Goal: Transaction & Acquisition: Purchase product/service

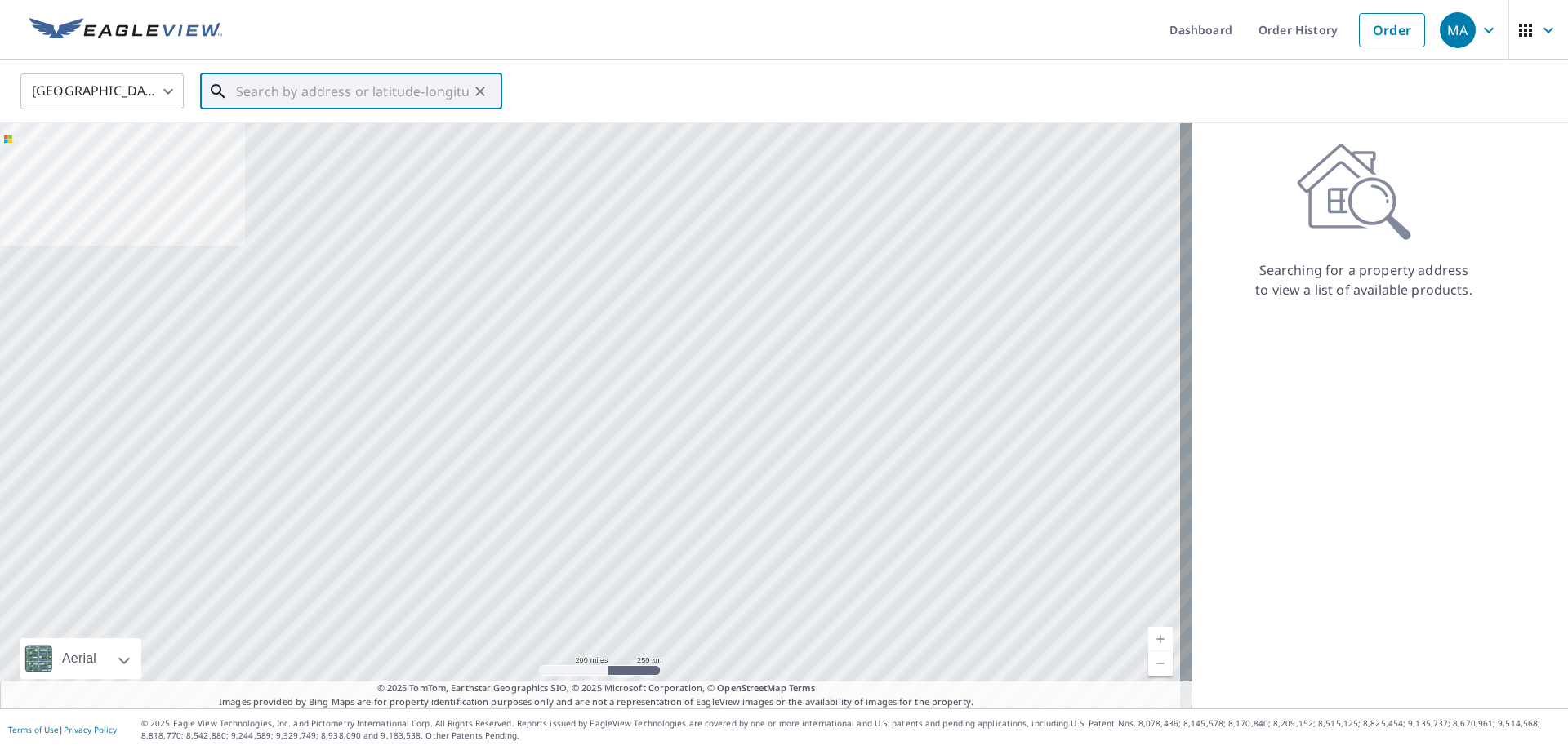
click at [434, 94] on input "text" at bounding box center [353, 91] width 233 height 46
paste input "[STREET_ADDRESS][PERSON_NAME]"
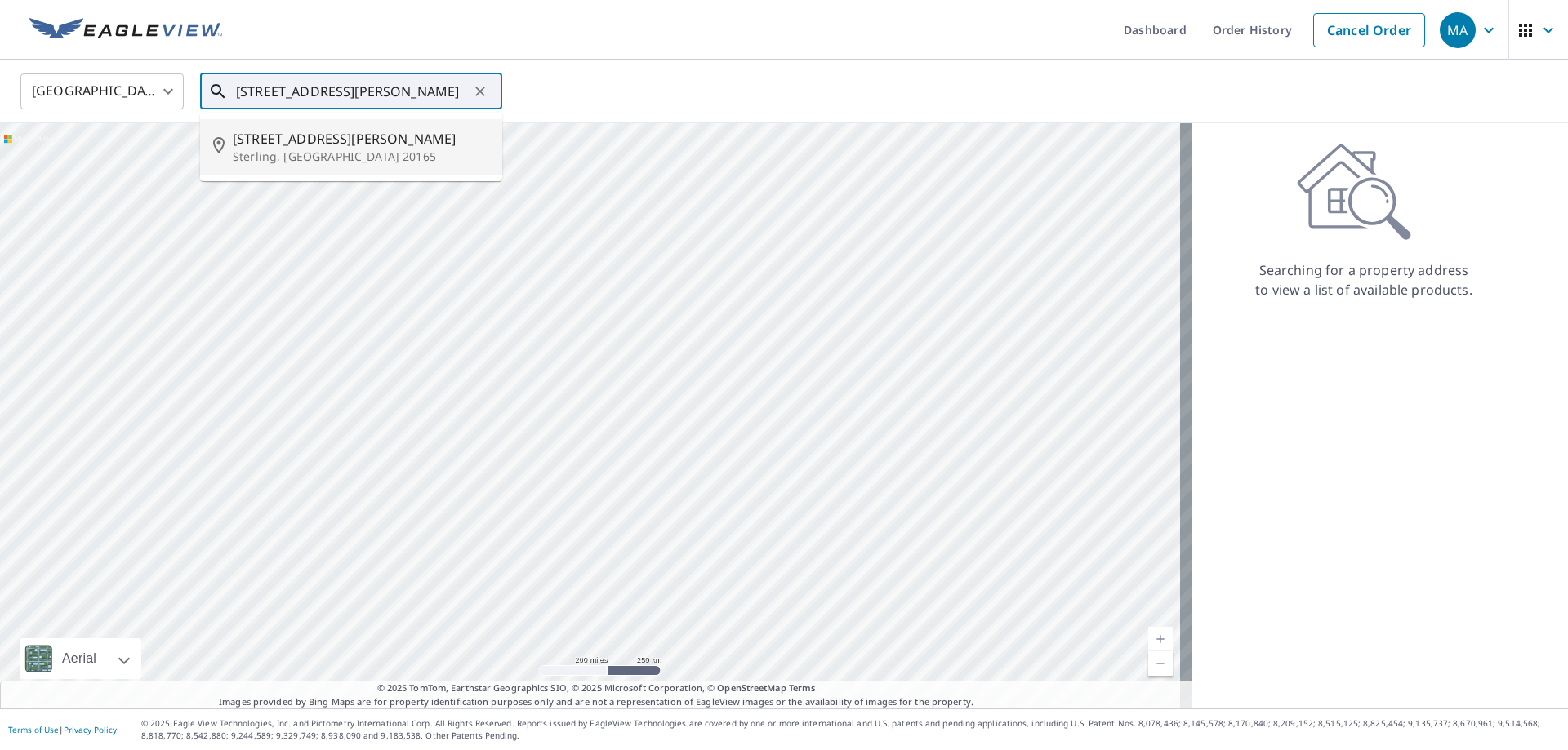
click at [329, 136] on span "[STREET_ADDRESS][PERSON_NAME]" at bounding box center [361, 139] width 256 height 20
type input "[STREET_ADDRESS][PERSON_NAME]"
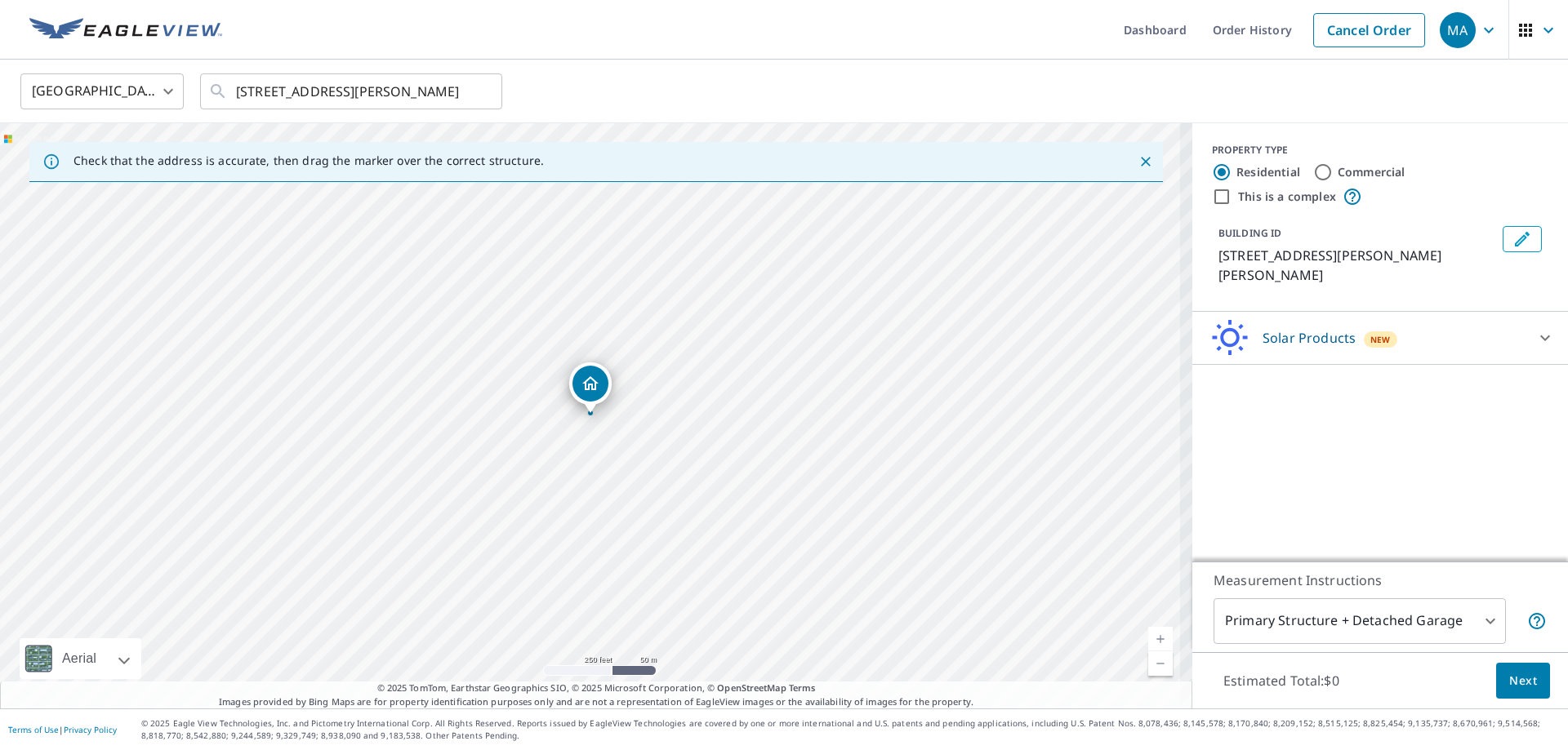
click at [1317, 336] on div "Solar Products New" at bounding box center [1365, 338] width 320 height 39
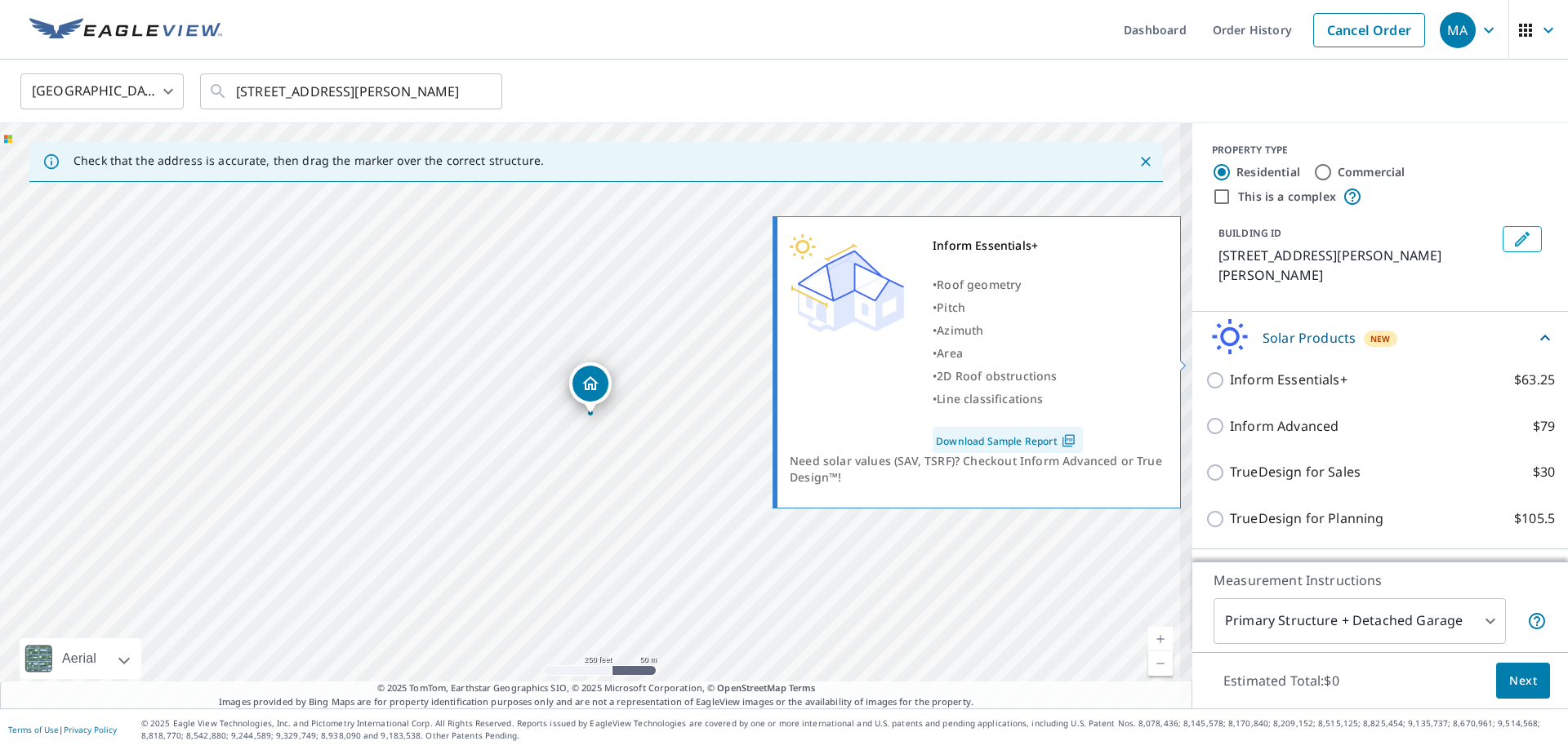
click at [1255, 370] on p "Inform Essentials+" at bounding box center [1288, 380] width 117 height 21
click at [1230, 370] on input "Inform Essentials+ $63.25" at bounding box center [1217, 380] width 24 height 20
checkbox input "true"
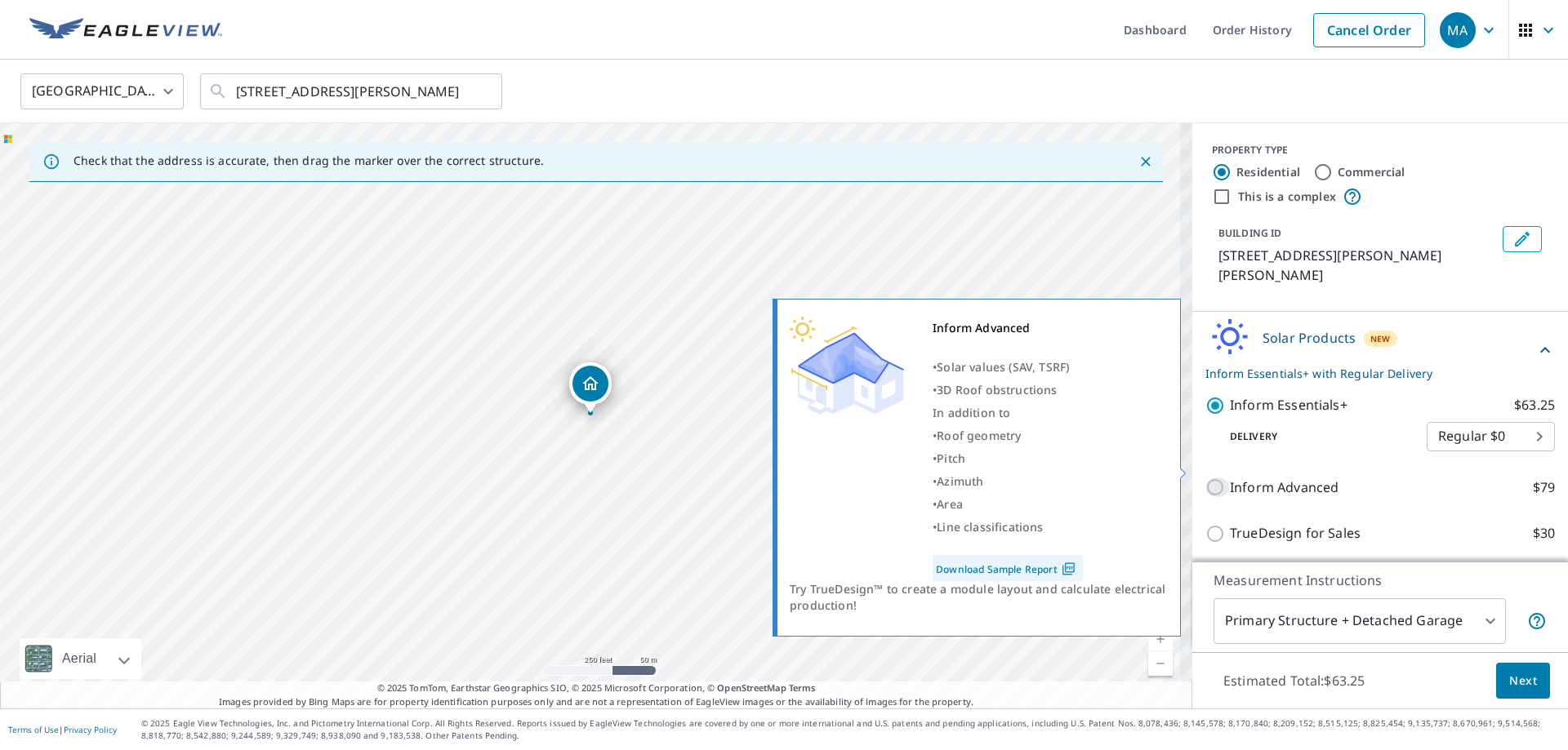
click at [1206, 478] on input "Inform Advanced $79" at bounding box center [1217, 488] width 24 height 20
checkbox input "true"
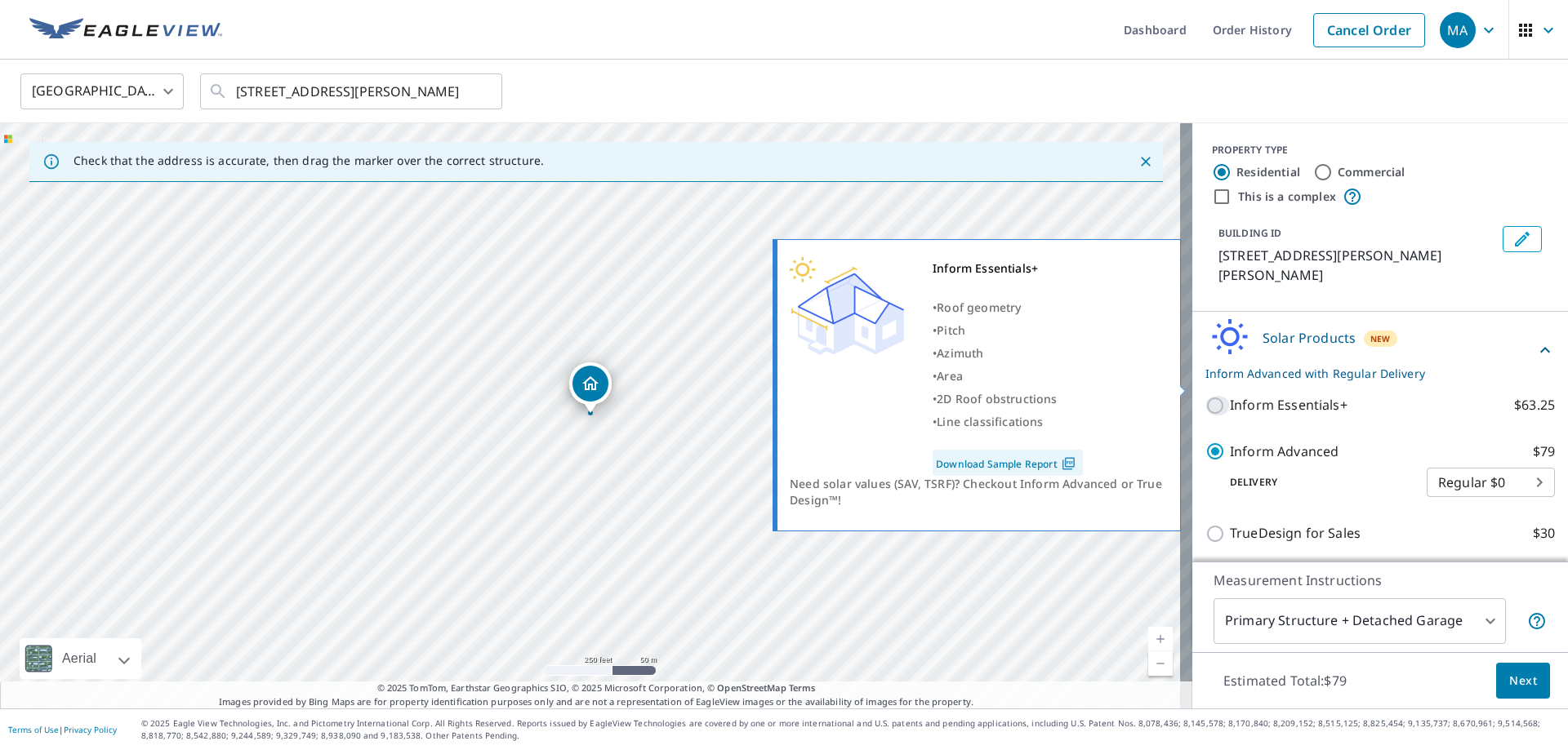
click at [1209, 396] on input "Inform Essentials+ $63.25" at bounding box center [1217, 406] width 24 height 20
checkbox input "true"
checkbox input "false"
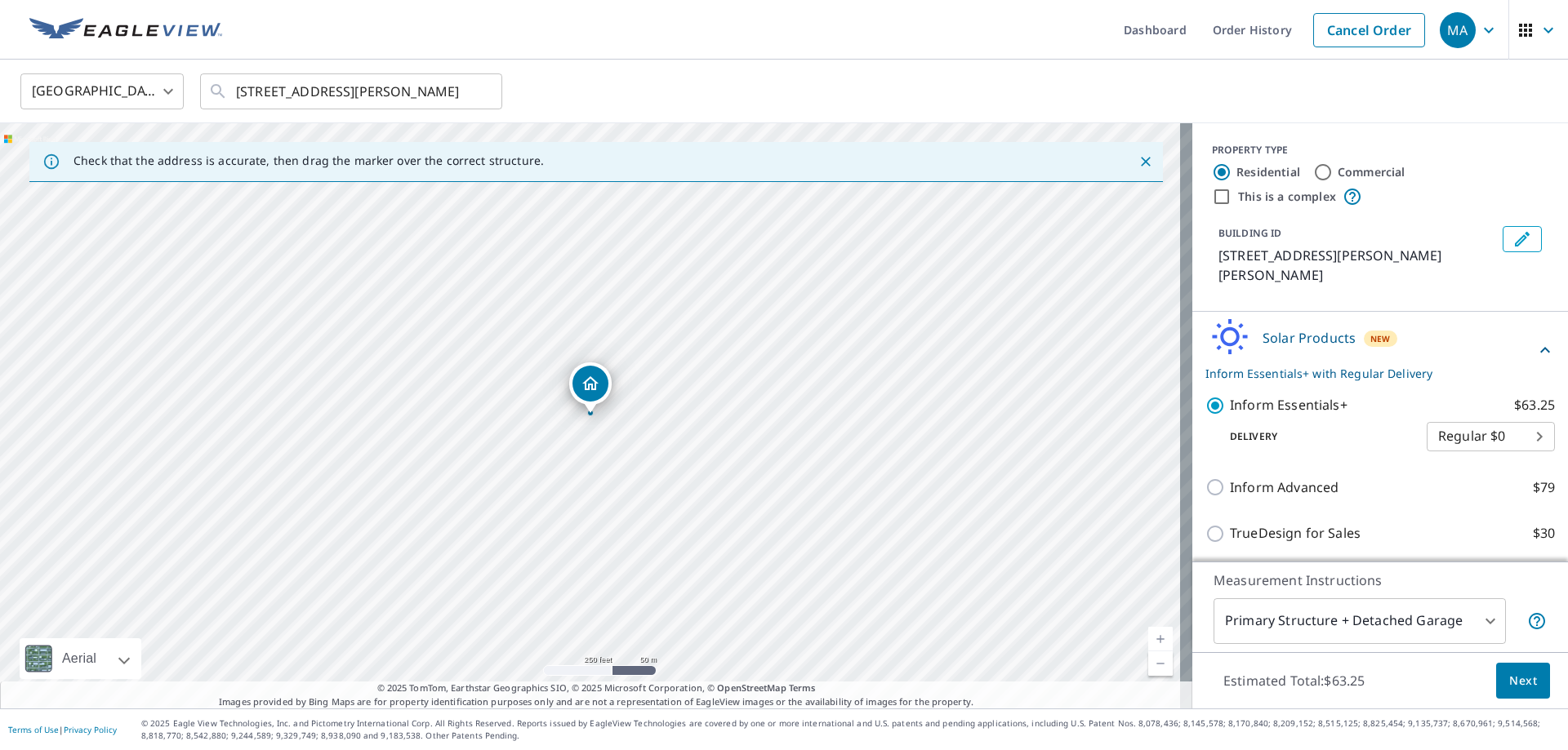
scroll to position [30, 0]
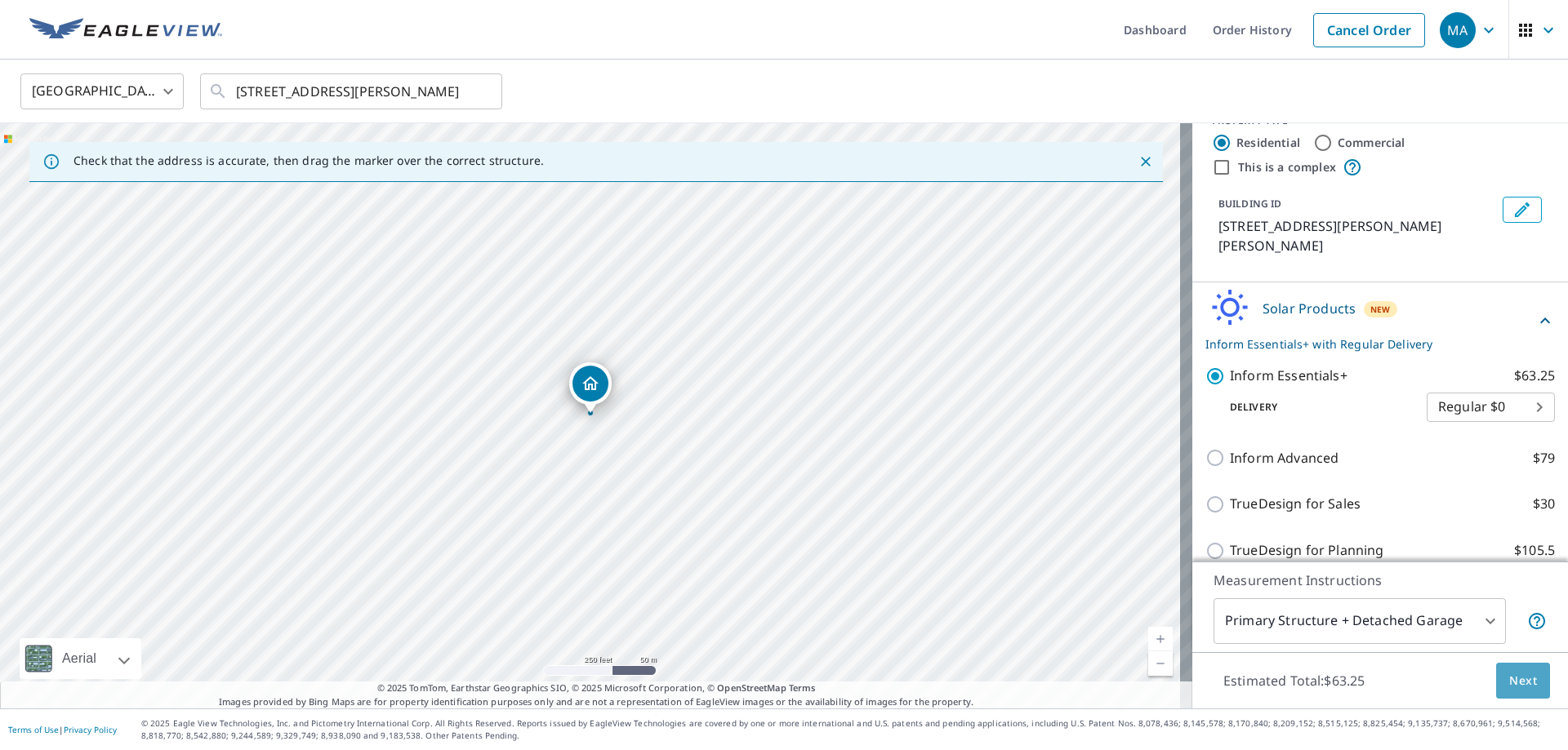
click at [1512, 678] on span "Next" at bounding box center [1523, 681] width 28 height 21
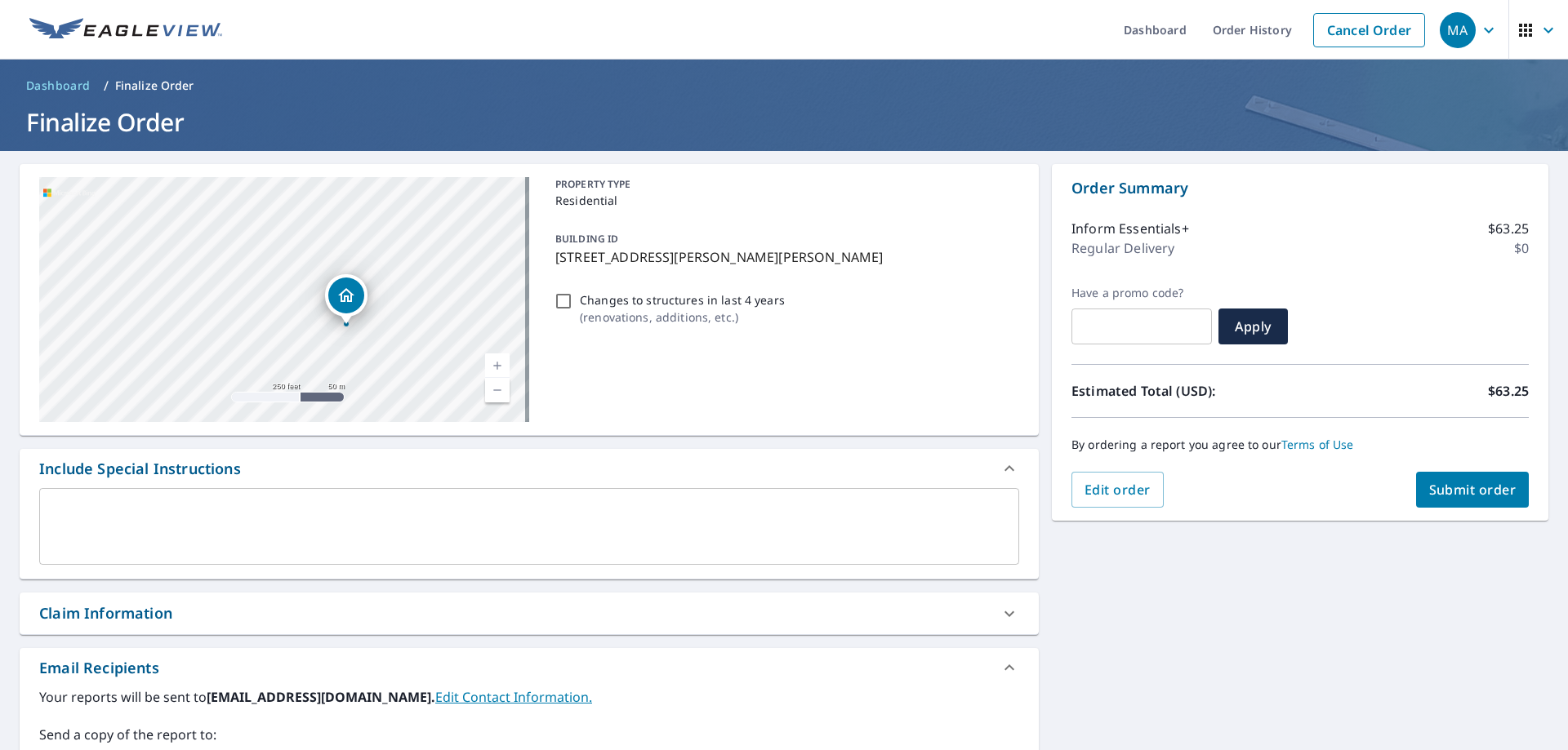
drag, startPoint x: 401, startPoint y: 357, endPoint x: 300, endPoint y: 213, distance: 175.9
click at [300, 213] on div "[STREET_ADDRESS][PERSON_NAME]" at bounding box center [283, 300] width 490 height 245
drag, startPoint x: 334, startPoint y: 289, endPoint x: 412, endPoint y: 270, distance: 80.3
click at [412, 270] on div "[STREET_ADDRESS][PERSON_NAME]" at bounding box center [283, 300] width 490 height 245
drag, startPoint x: 412, startPoint y: 275, endPoint x: 401, endPoint y: 288, distance: 17.0
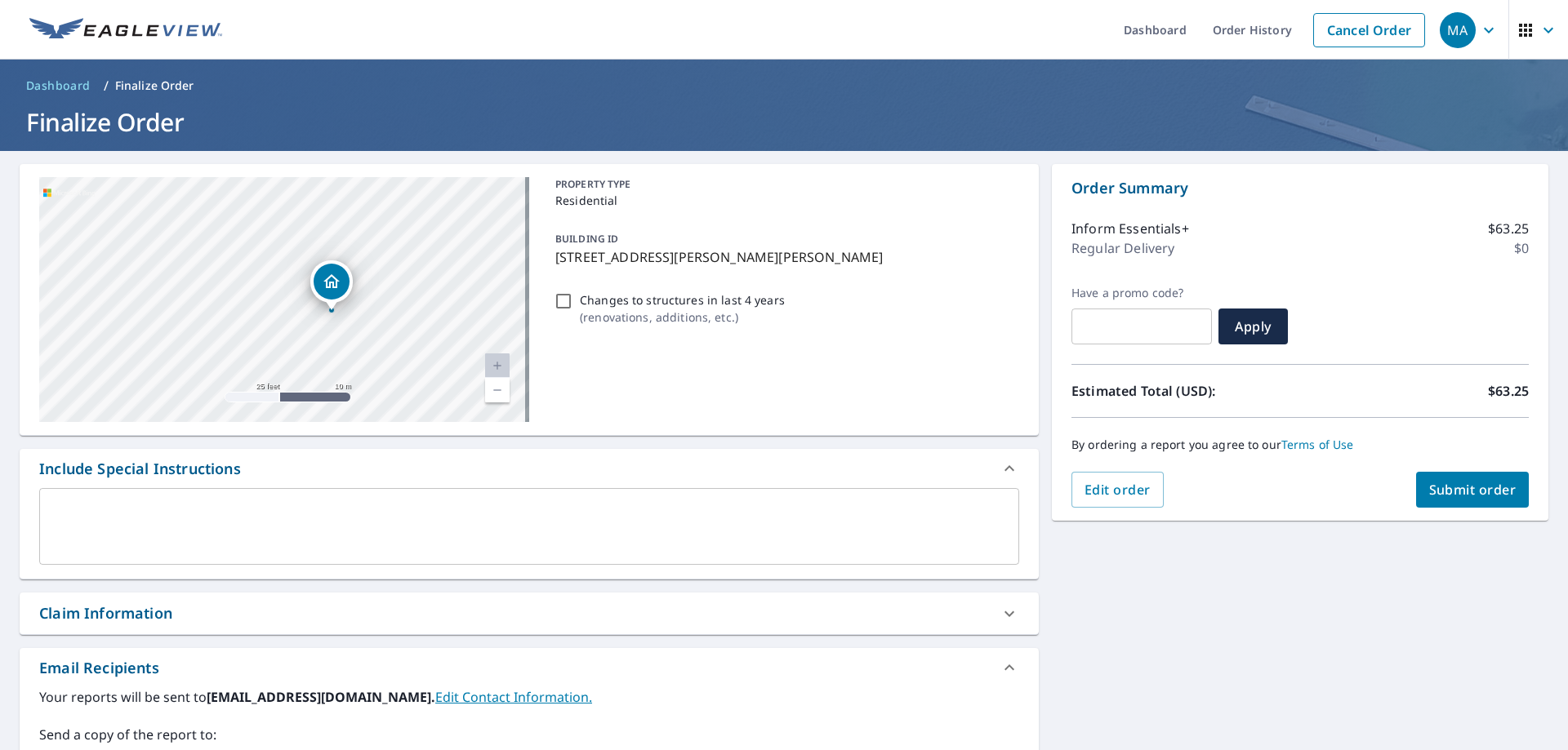
click at [401, 288] on div "[STREET_ADDRESS][PERSON_NAME]" at bounding box center [283, 300] width 490 height 245
click at [398, 293] on div "[STREET_ADDRESS][PERSON_NAME]" at bounding box center [283, 300] width 490 height 245
drag, startPoint x: 398, startPoint y: 293, endPoint x: 406, endPoint y: 295, distance: 8.2
click at [406, 295] on div "[STREET_ADDRESS][PERSON_NAME]" at bounding box center [283, 300] width 490 height 245
drag, startPoint x: 406, startPoint y: 295, endPoint x: 427, endPoint y: 292, distance: 21.2
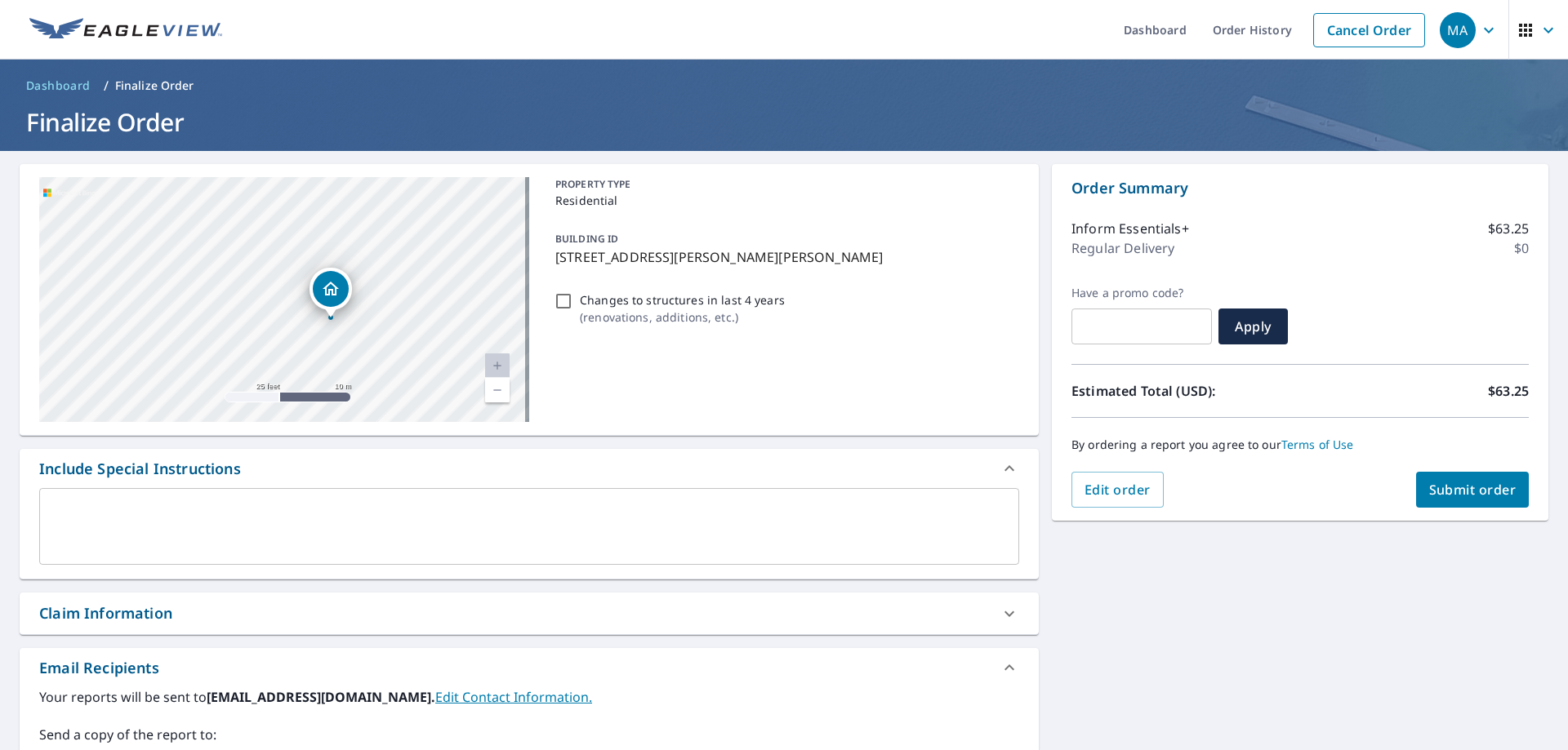
click at [427, 292] on div "[STREET_ADDRESS][PERSON_NAME]" at bounding box center [283, 300] width 490 height 245
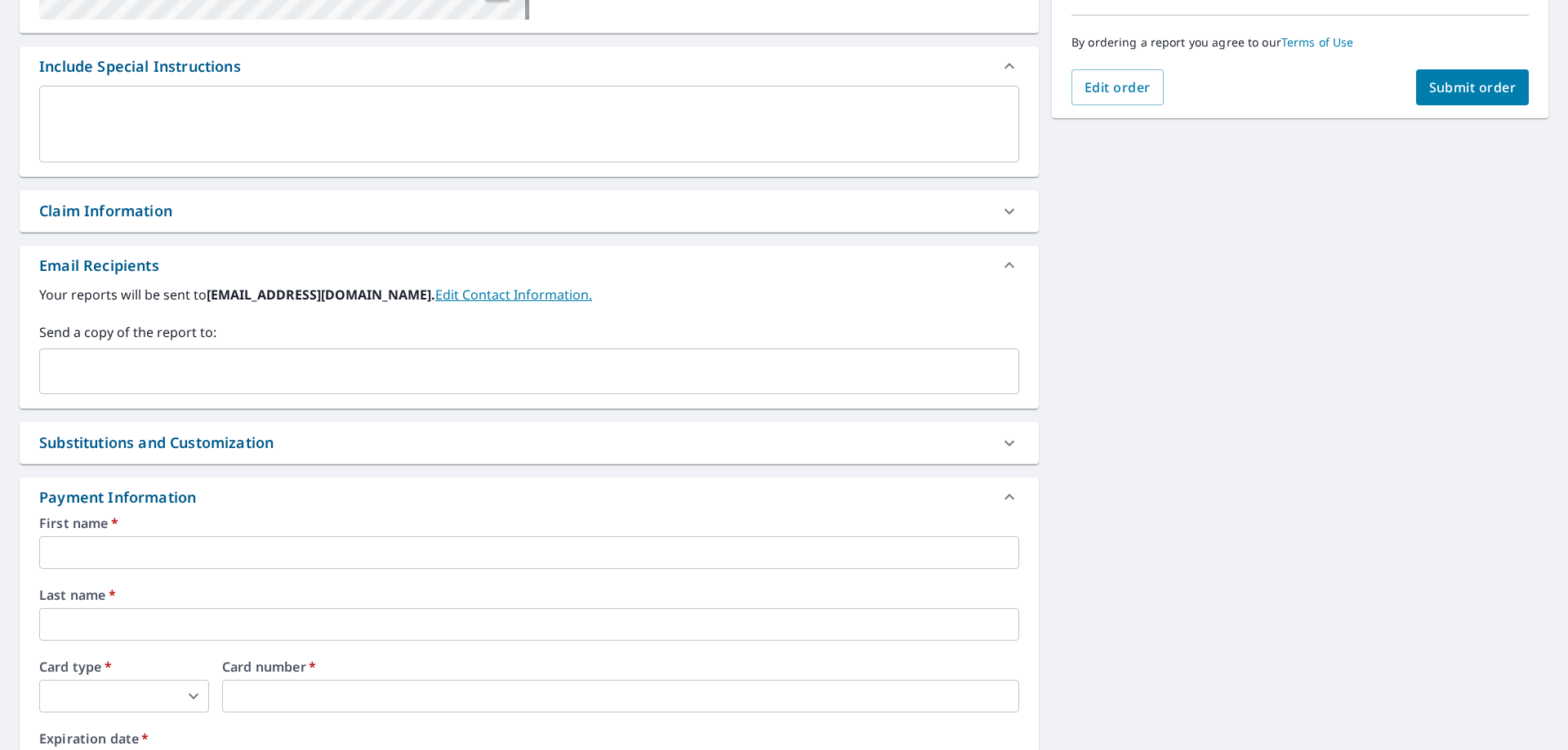
scroll to position [637, 0]
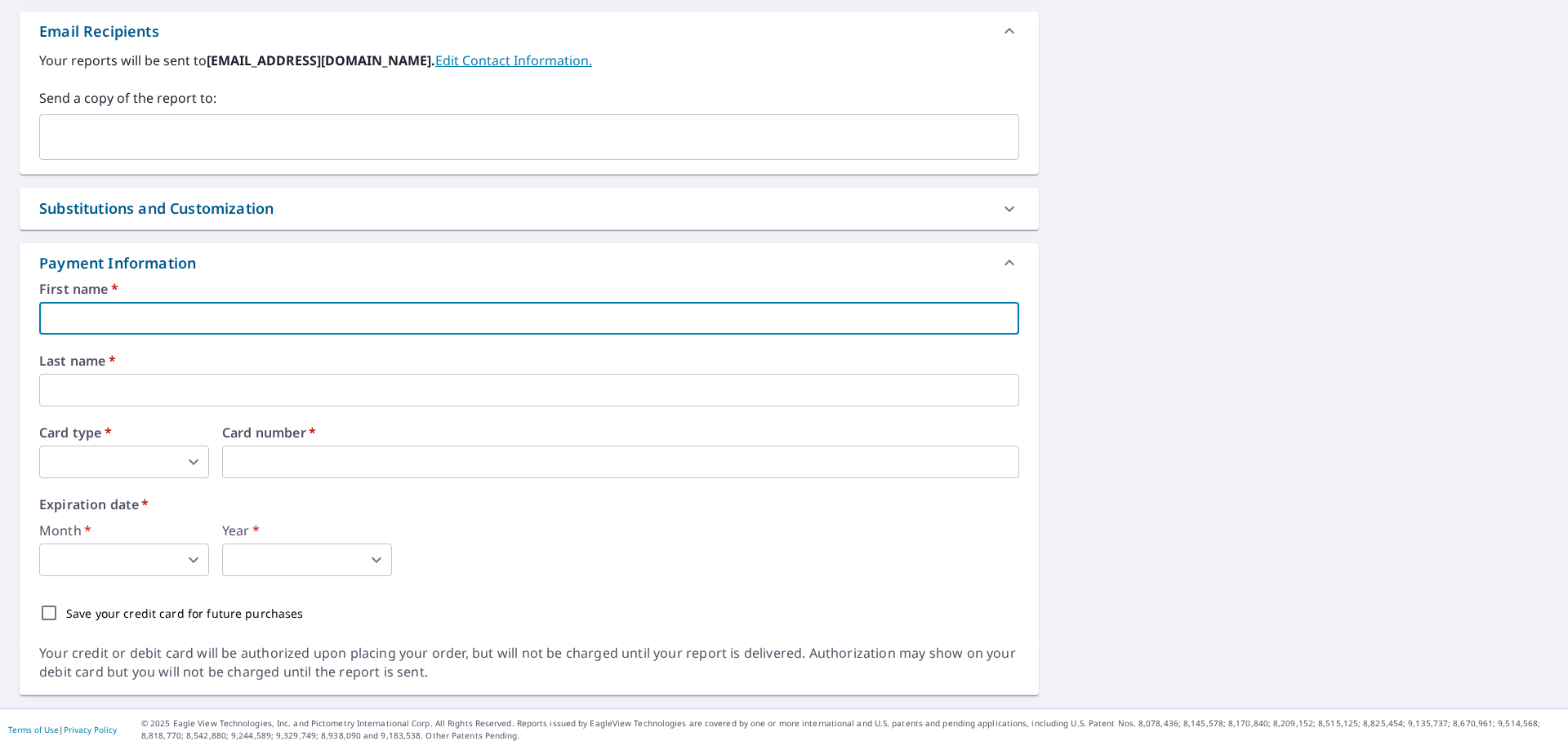
click at [324, 315] on input "text" at bounding box center [528, 318] width 980 height 32
type input "[PERSON_NAME]"
type input "Segni"
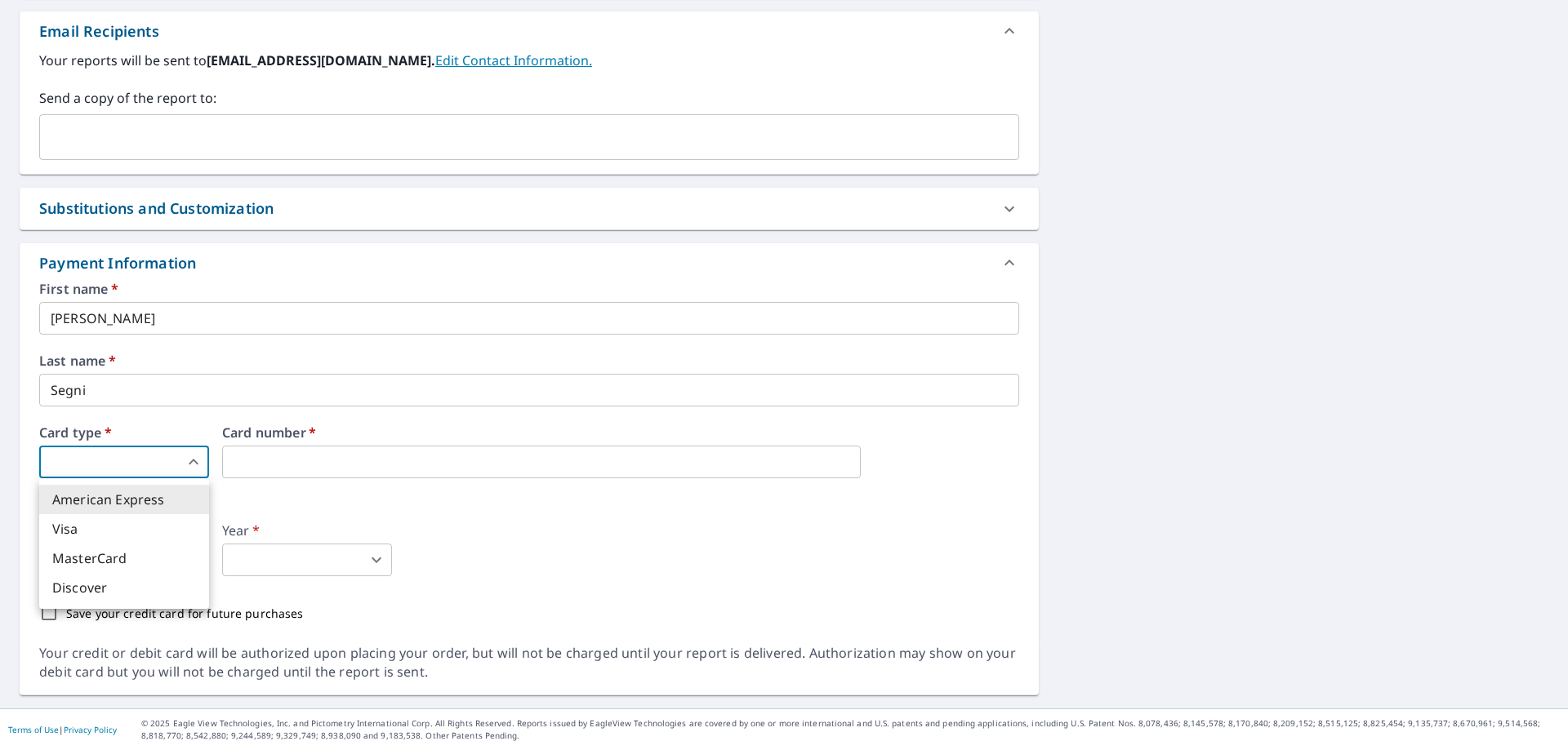
click at [179, 462] on body "MA MA Dashboard Order History Cancel Order MA Dashboard / Finalize Order Finali…" at bounding box center [784, 375] width 1568 height 750
click at [104, 559] on li "MasterCard" at bounding box center [124, 558] width 170 height 30
click at [122, 467] on body "MA MA Dashboard Order History Cancel Order MA Dashboard / Finalize Order Finali…" at bounding box center [784, 375] width 1568 height 750
click at [126, 525] on li "Visa" at bounding box center [124, 529] width 170 height 30
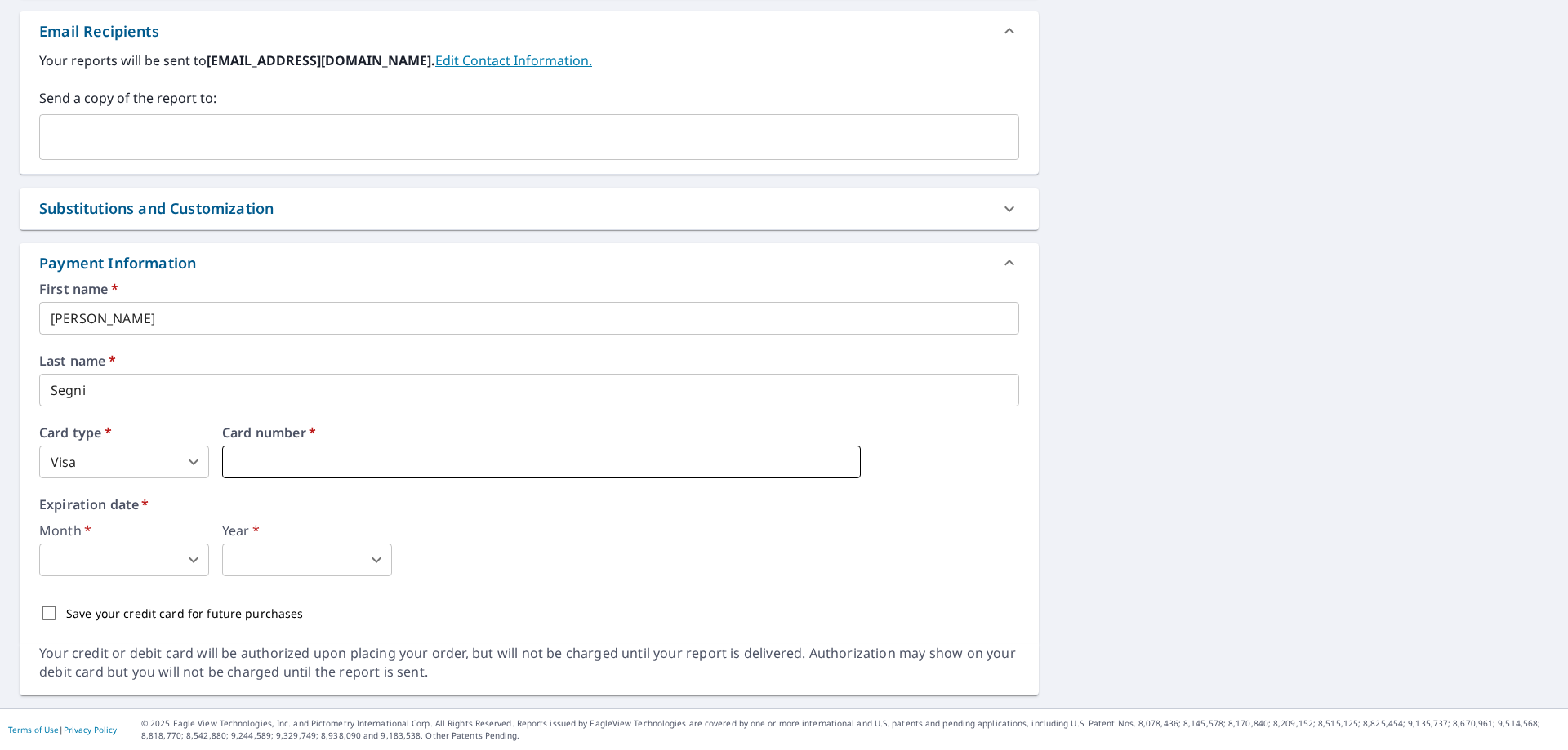
click at [291, 452] on iframe at bounding box center [541, 462] width 638 height 32
type input "3"
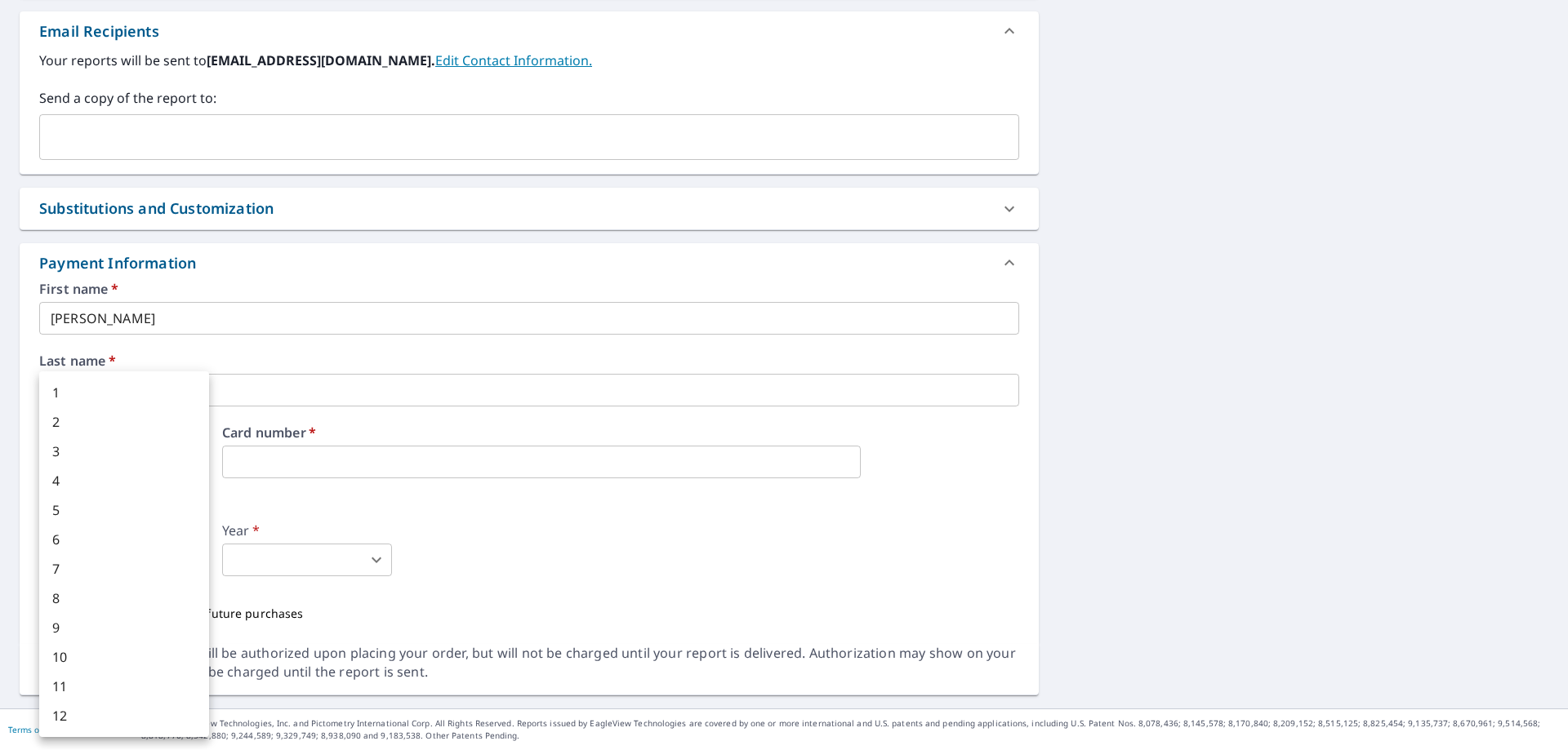
click at [155, 552] on body "MA MA Dashboard Order History Cancel Order MA Dashboard / Finalize Order Finali…" at bounding box center [784, 375] width 1568 height 750
click at [155, 552] on li "6" at bounding box center [124, 539] width 170 height 30
click at [133, 550] on body "MA MA Dashboard Order History Cancel Order MA Dashboard / Finalize Order Finali…" at bounding box center [784, 375] width 1568 height 750
click at [116, 399] on li "1" at bounding box center [124, 392] width 170 height 30
type input "1"
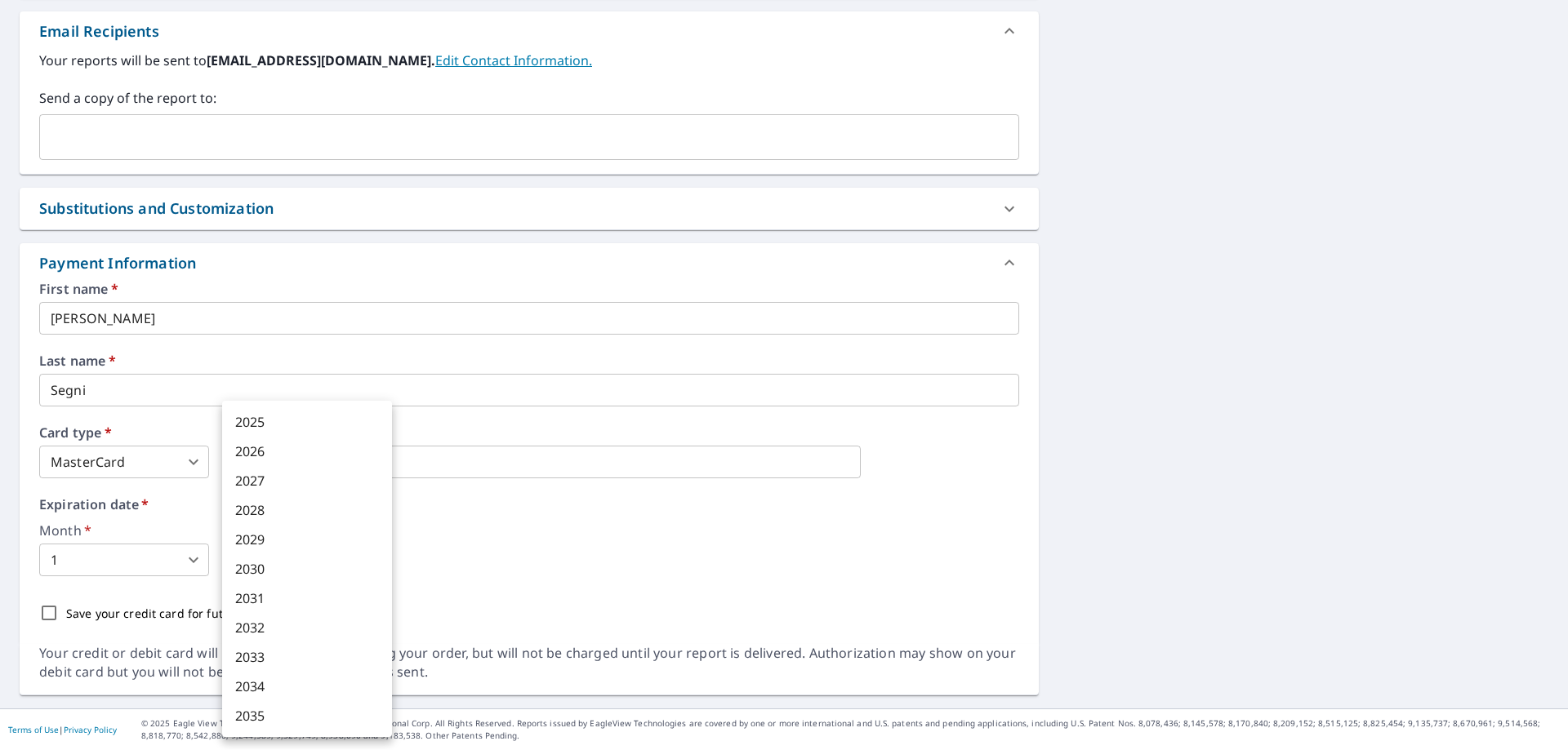
click at [315, 568] on body "MA MA Dashboard Order History Cancel Order MA Dashboard / Finalize Order Finali…" at bounding box center [784, 375] width 1568 height 750
click at [261, 538] on li "2029" at bounding box center [307, 539] width 170 height 30
type input "2029"
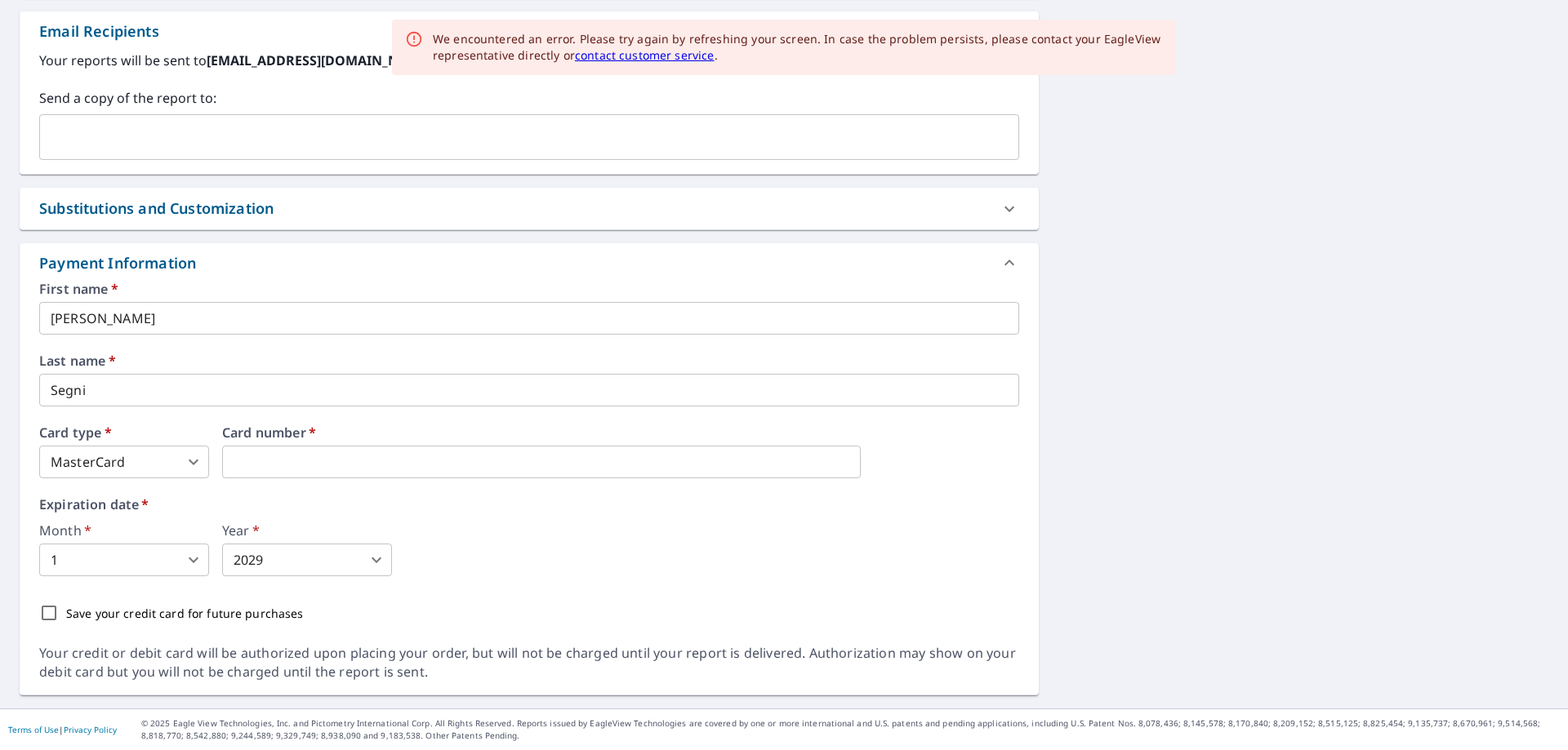
click at [428, 578] on div "First name   * [PERSON_NAME] ​ Last name   * Segni ​ Card type   * MasterCard 3…" at bounding box center [528, 456] width 980 height 348
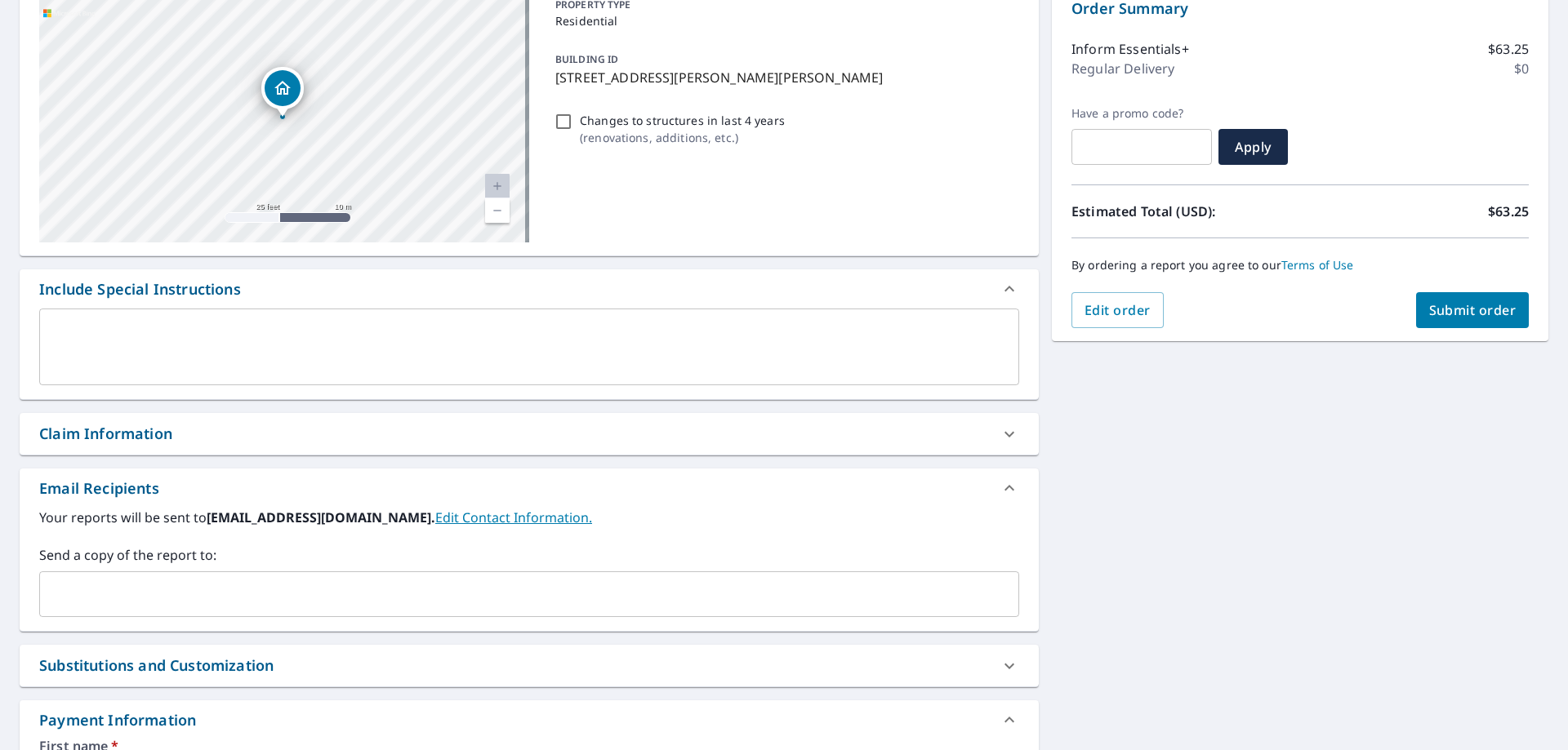
scroll to position [176, 0]
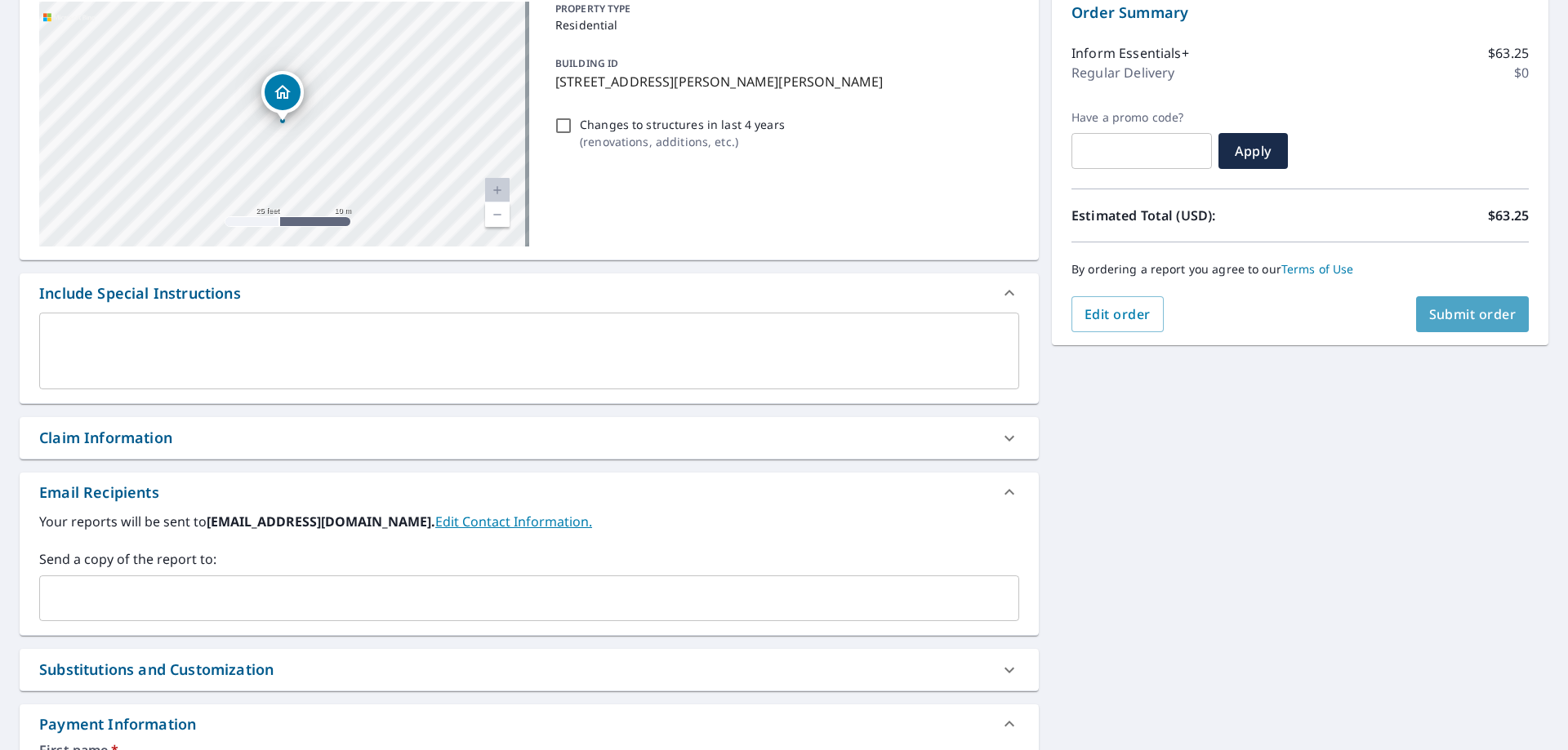
click at [1426, 305] on button "Submit order" at bounding box center [1473, 315] width 114 height 36
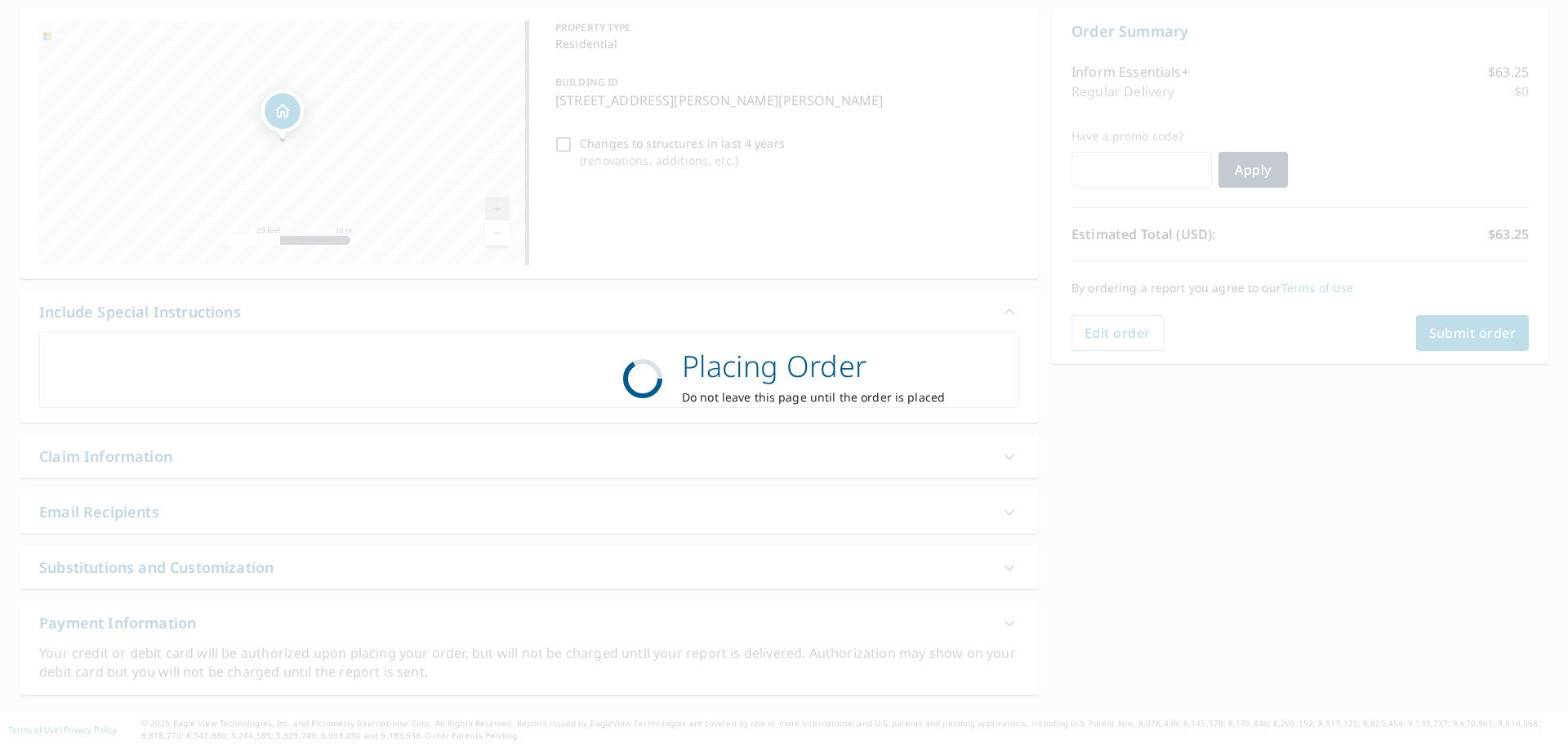
scroll to position [0, 0]
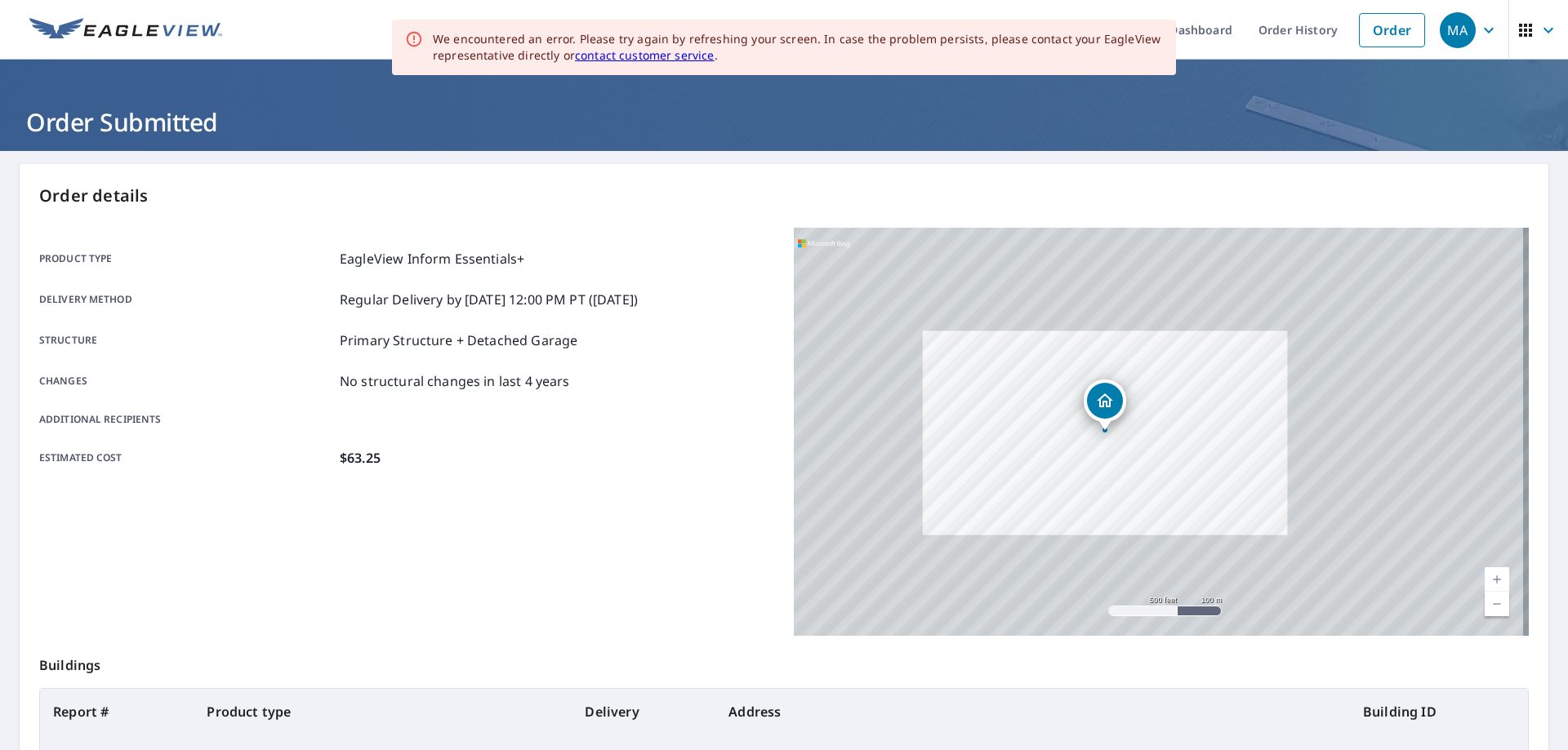
scroll to position [211, 0]
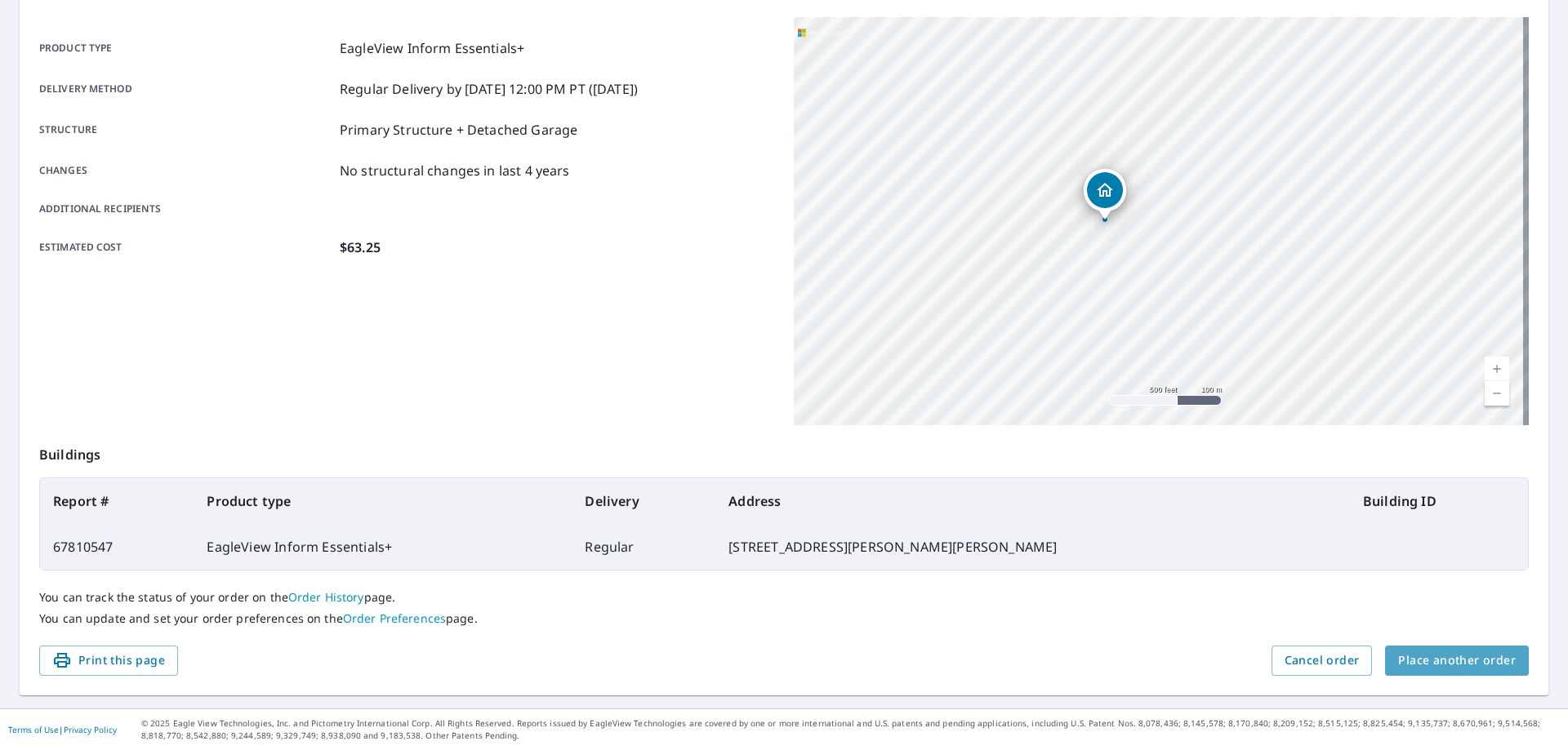
click at [1461, 664] on span "Place another order" at bounding box center [1457, 661] width 117 height 21
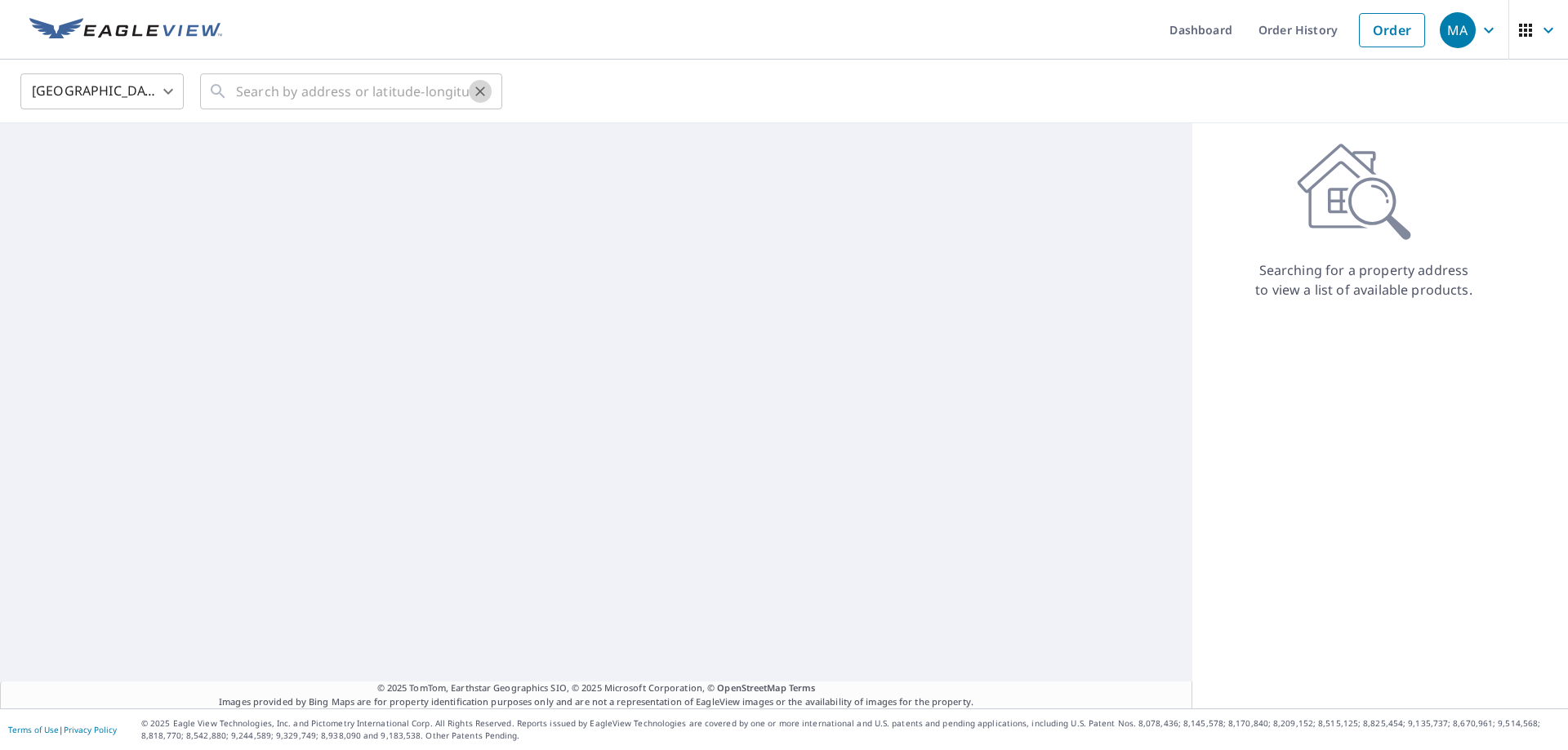
click at [481, 100] on button "Clear" at bounding box center [480, 91] width 23 height 23
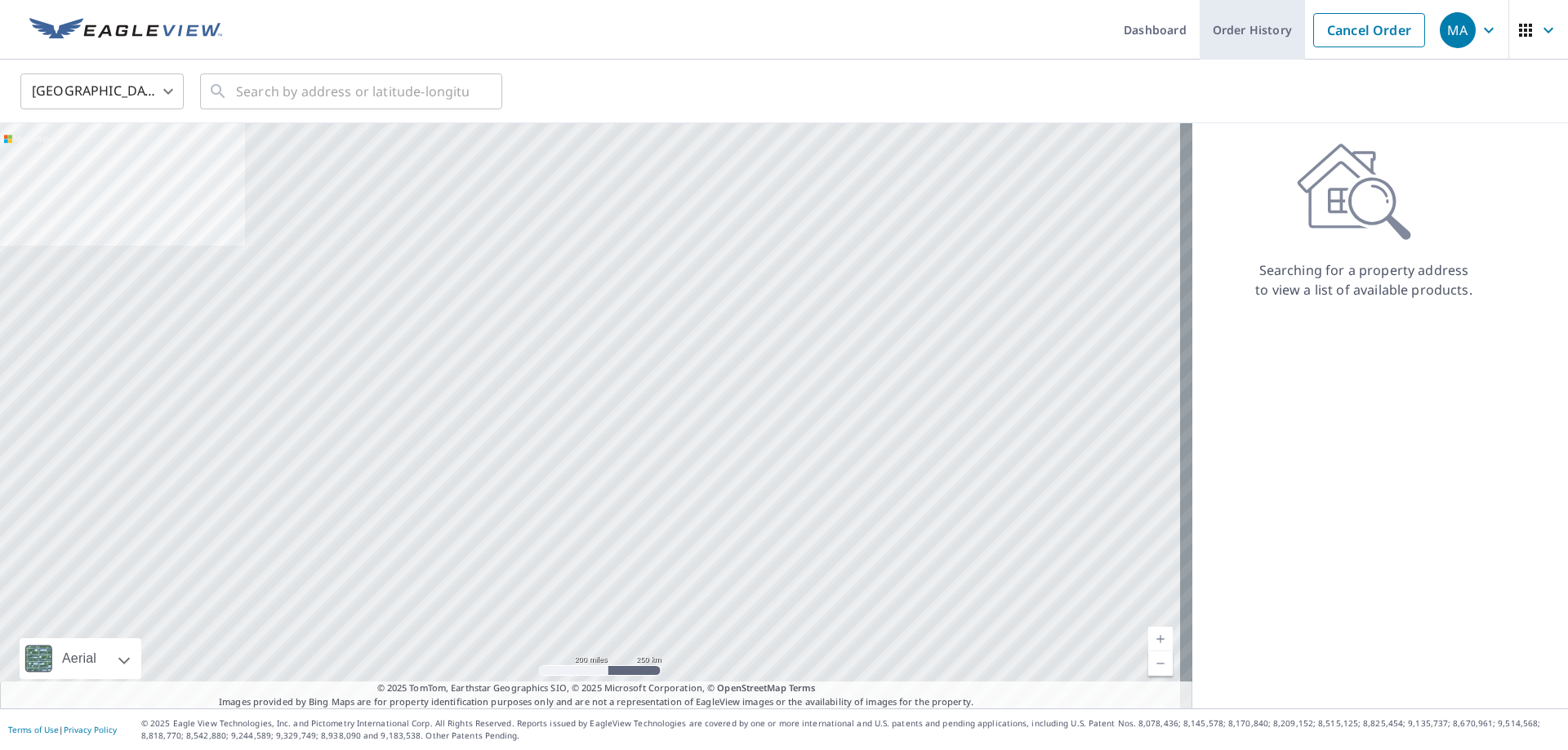
click at [1252, 32] on link "Order History" at bounding box center [1252, 30] width 105 height 59
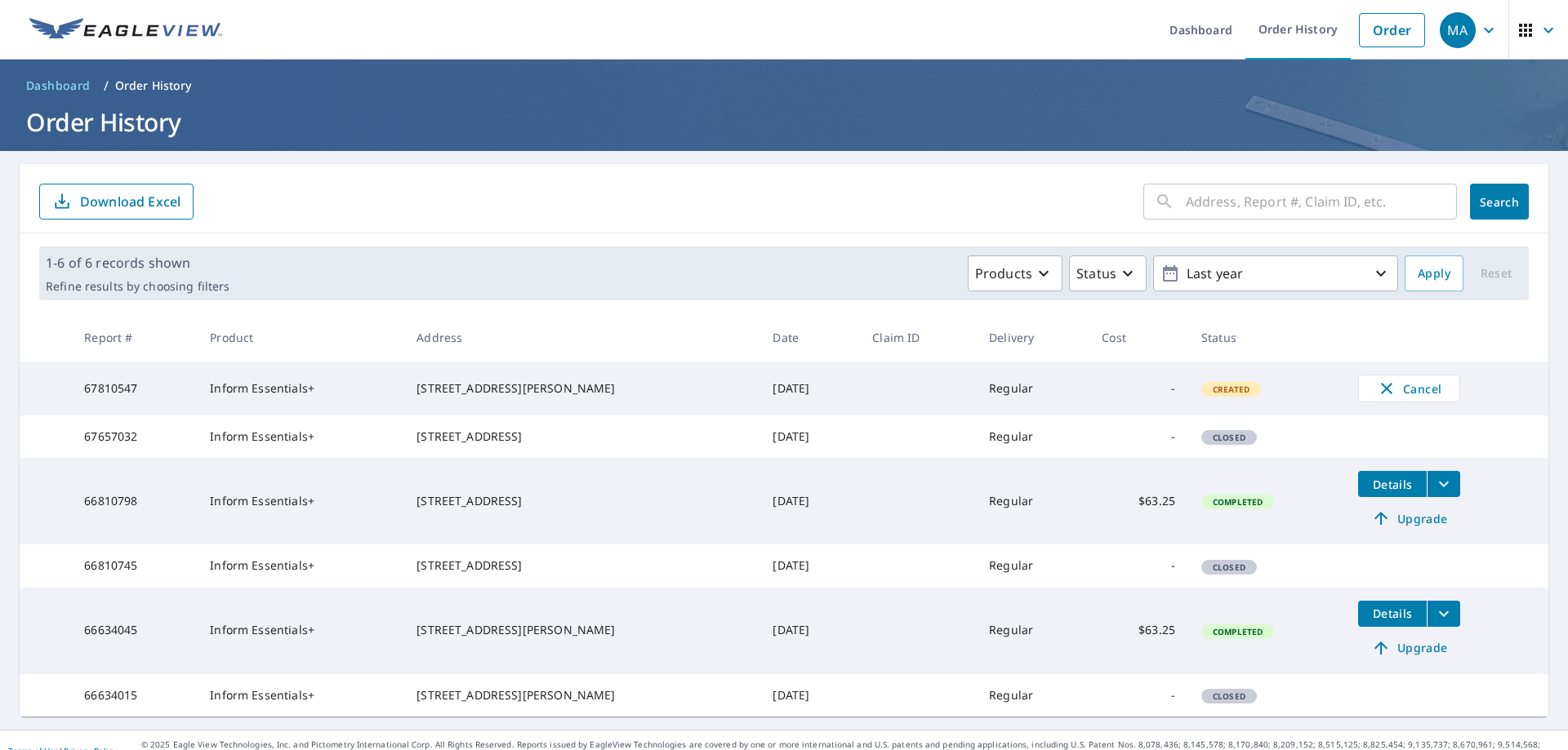
click at [1212, 204] on input "text" at bounding box center [1321, 201] width 271 height 46
click at [1202, 23] on link "Dashboard" at bounding box center [1201, 30] width 89 height 59
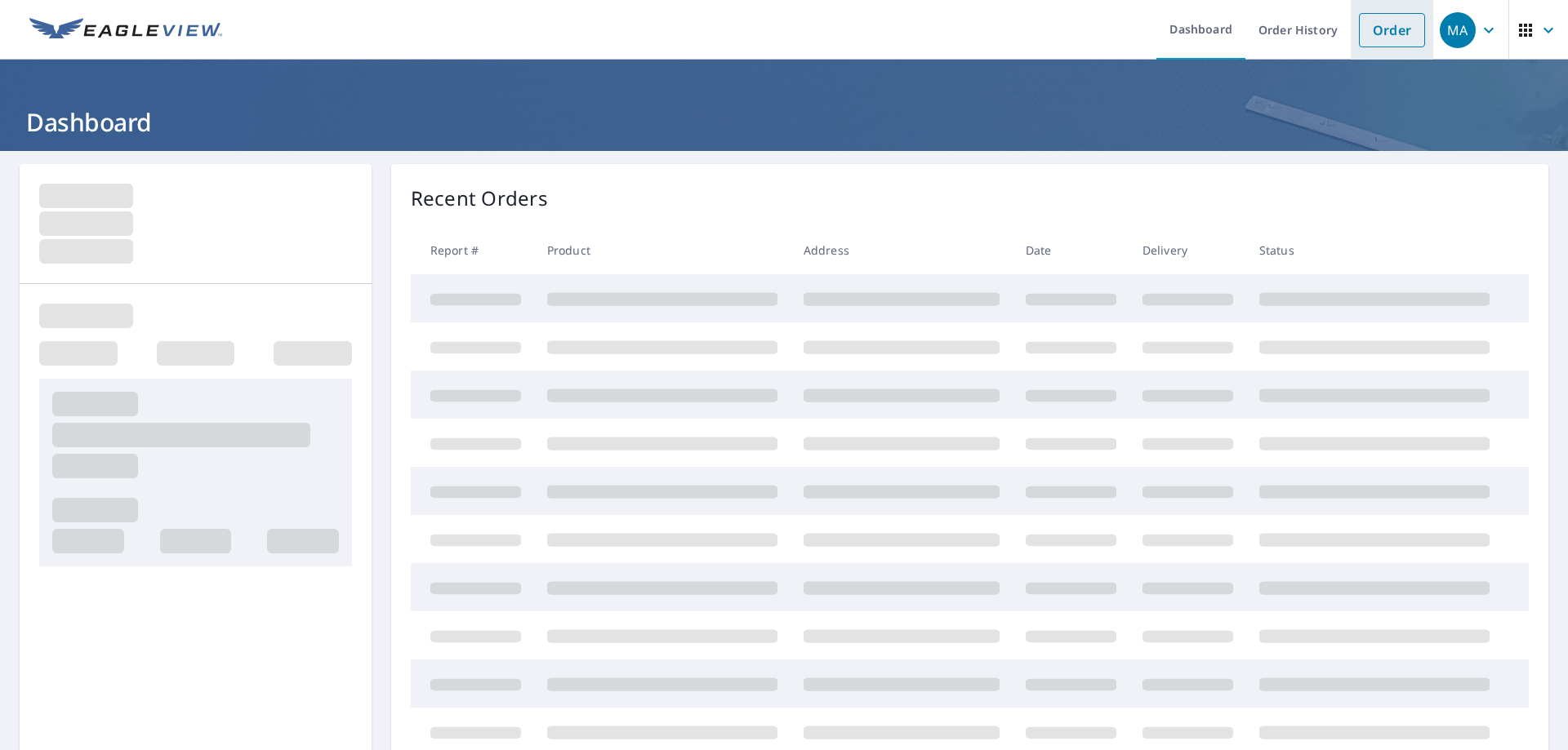
click at [1380, 29] on link "Order" at bounding box center [1391, 30] width 66 height 34
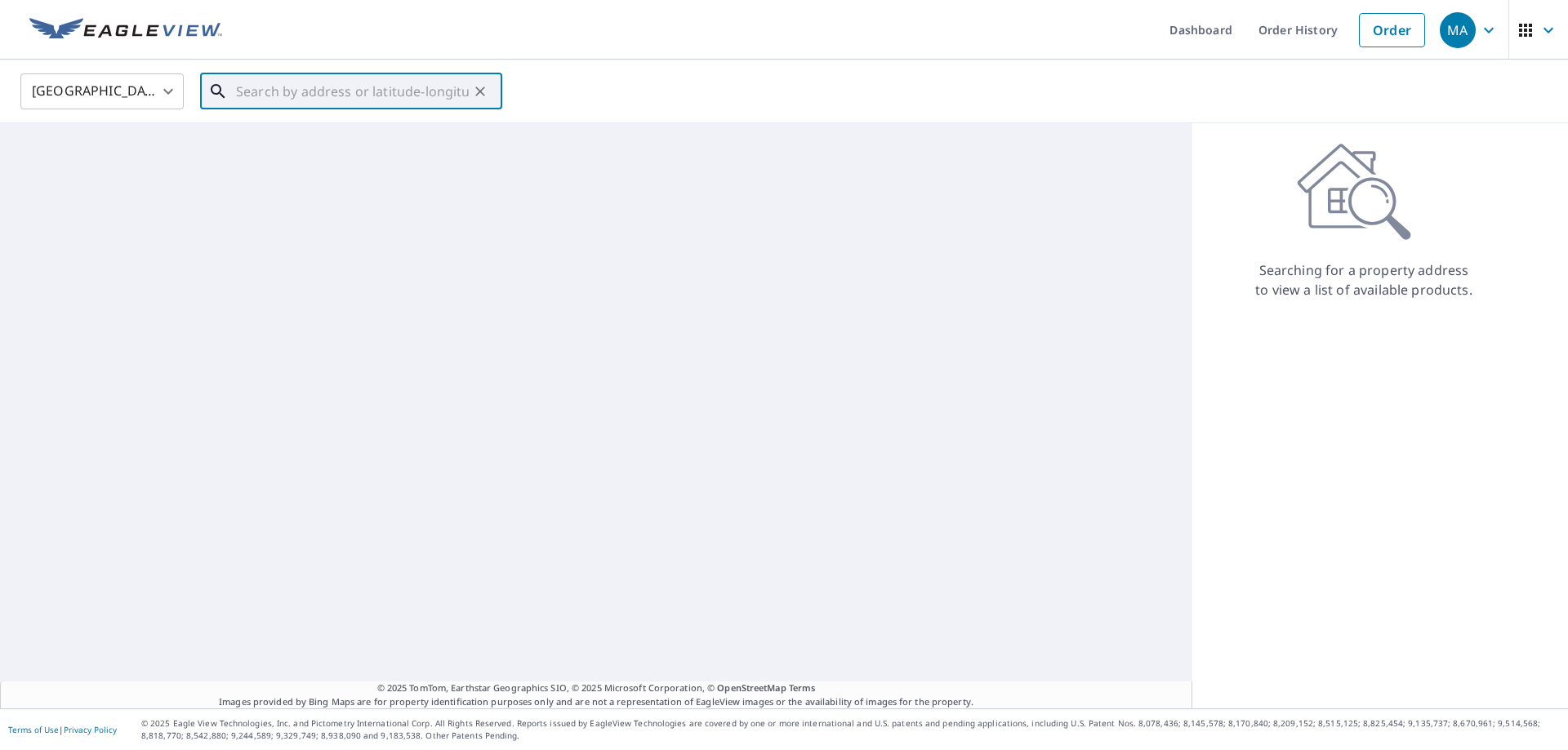
click at [453, 85] on input "text" at bounding box center [353, 91] width 233 height 46
paste input "[STREET_ADDRESS]"
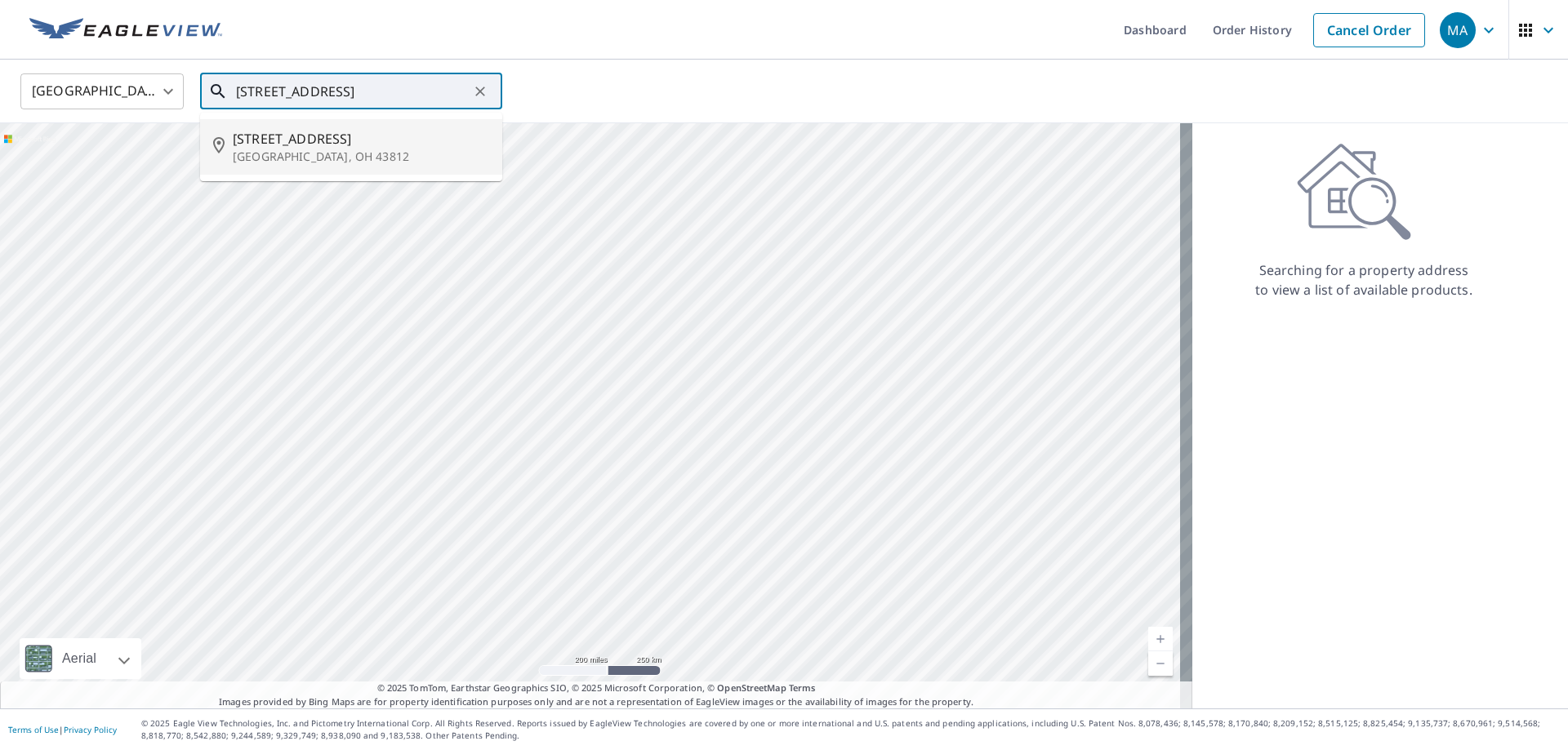
click at [322, 152] on p "[GEOGRAPHIC_DATA], OH 43812" at bounding box center [361, 157] width 256 height 16
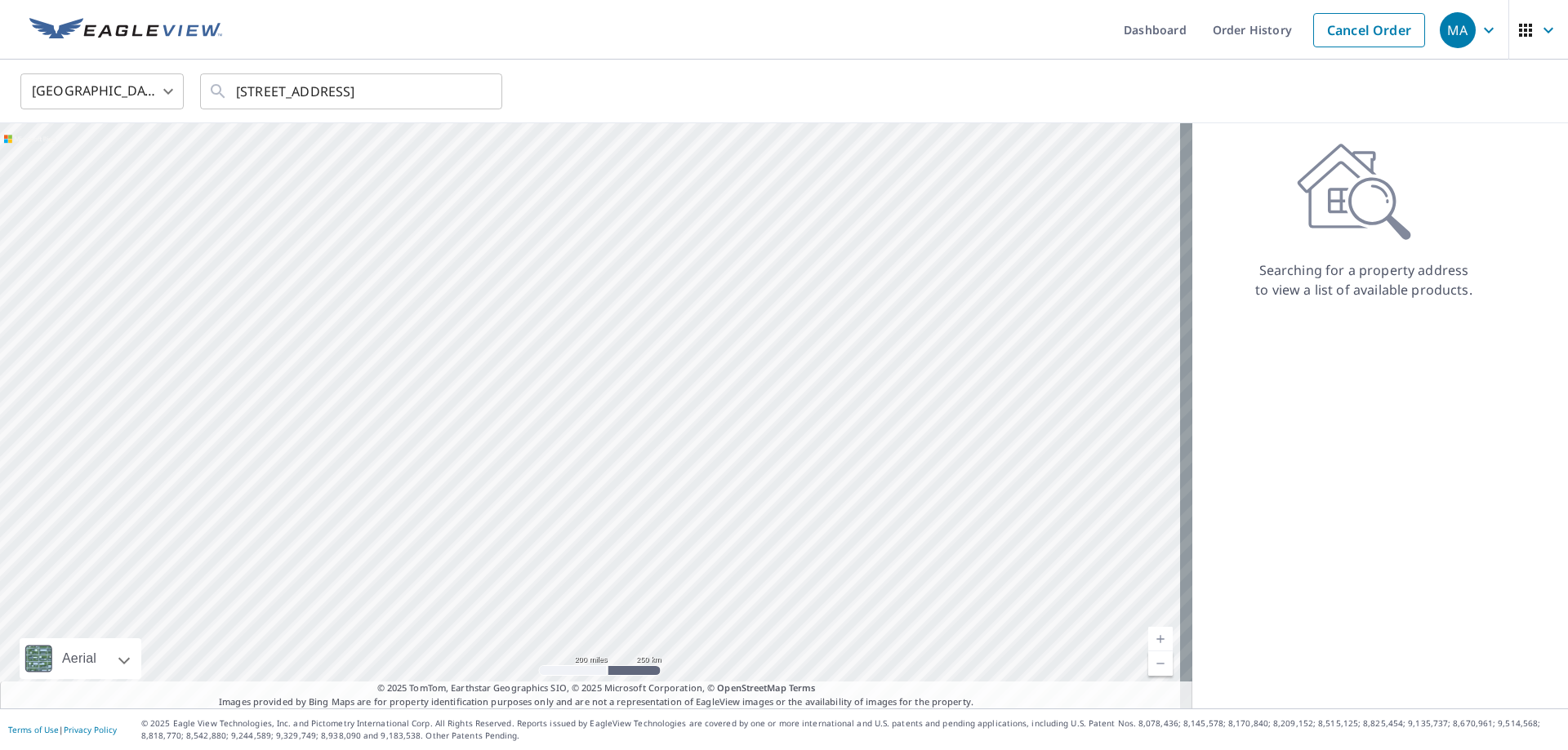
scroll to position [0, 0]
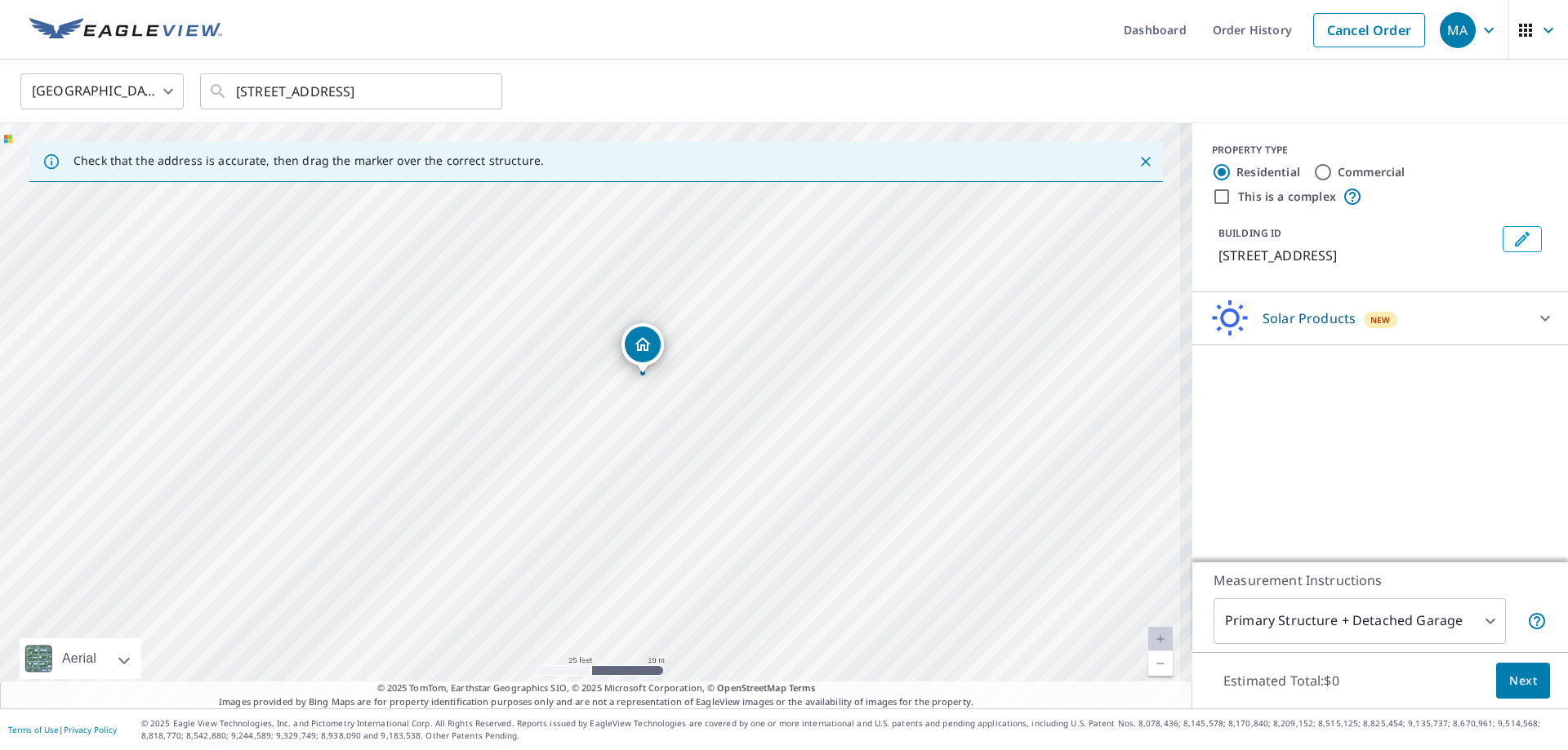
drag, startPoint x: 715, startPoint y: 369, endPoint x: 731, endPoint y: 439, distance: 71.8
click at [731, 439] on div "[STREET_ADDRESS]" at bounding box center [596, 416] width 1192 height 585
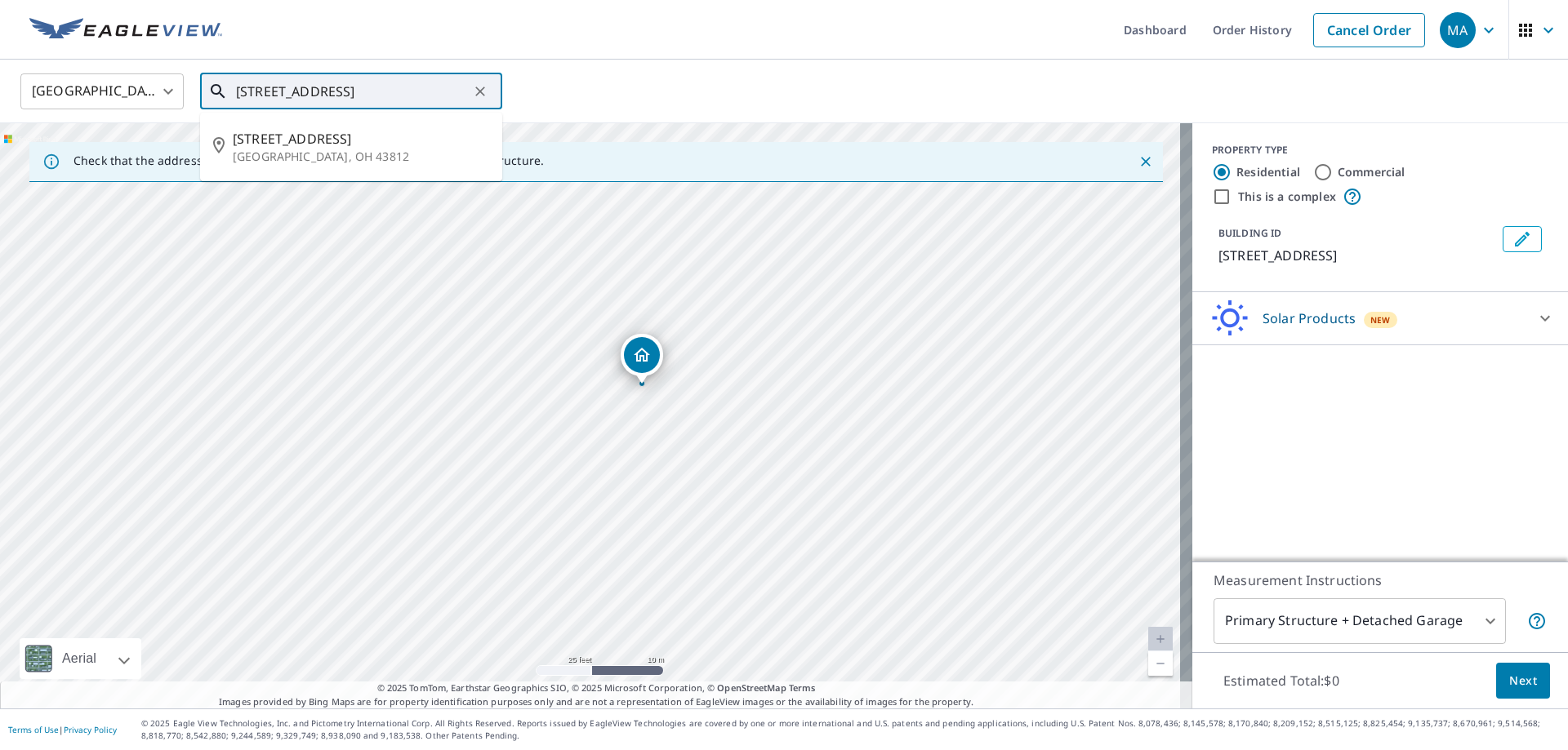
click at [261, 96] on input "[STREET_ADDRESS]" at bounding box center [353, 91] width 233 height 46
paste input "[STREET_ADDRESS]"
click at [306, 135] on span "[STREET_ADDRESS]" at bounding box center [361, 139] width 256 height 20
type input "[STREET_ADDRESS]"
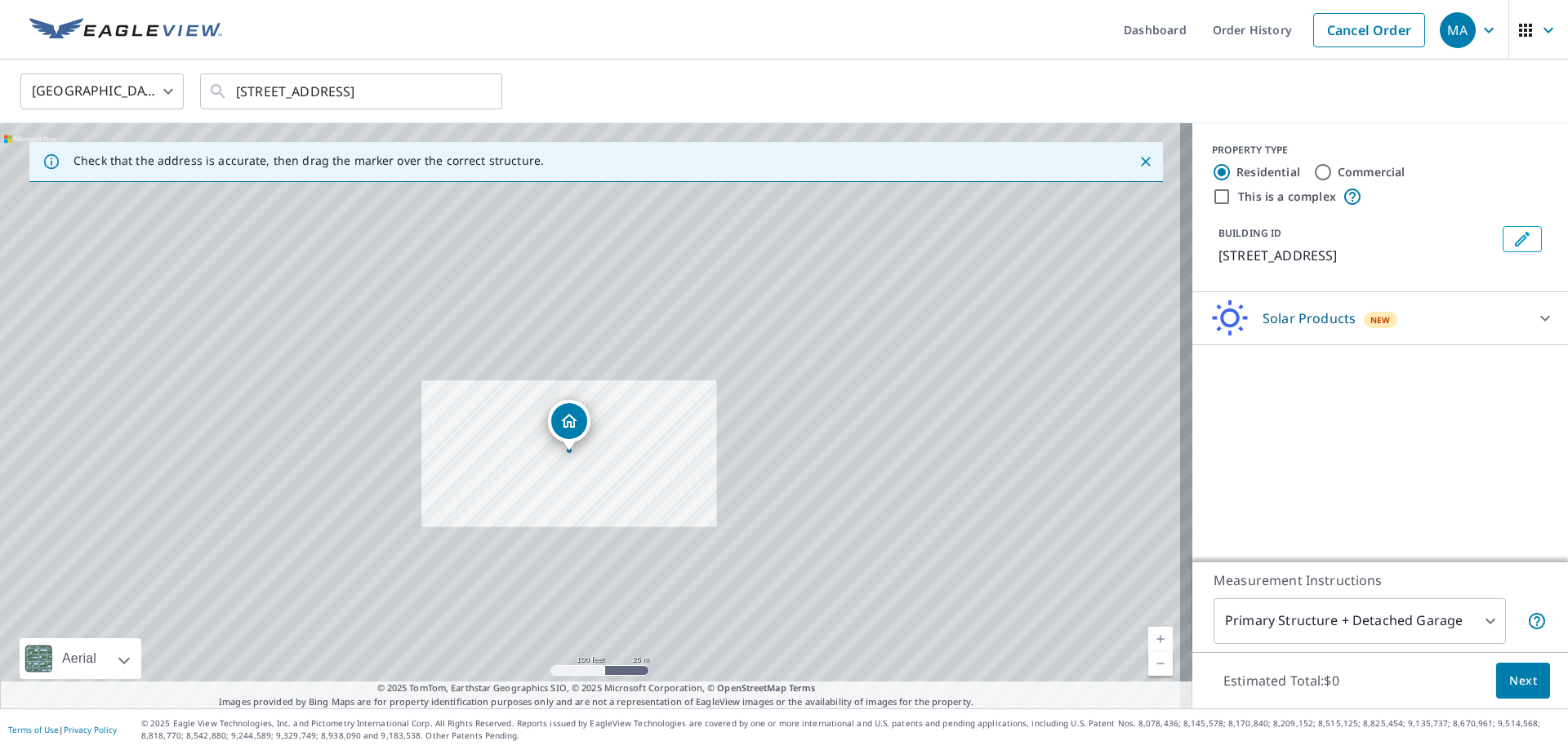
drag, startPoint x: 652, startPoint y: 324, endPoint x: 650, endPoint y: 285, distance: 39.1
click at [650, 285] on div "[STREET_ADDRESS]" at bounding box center [596, 416] width 1192 height 585
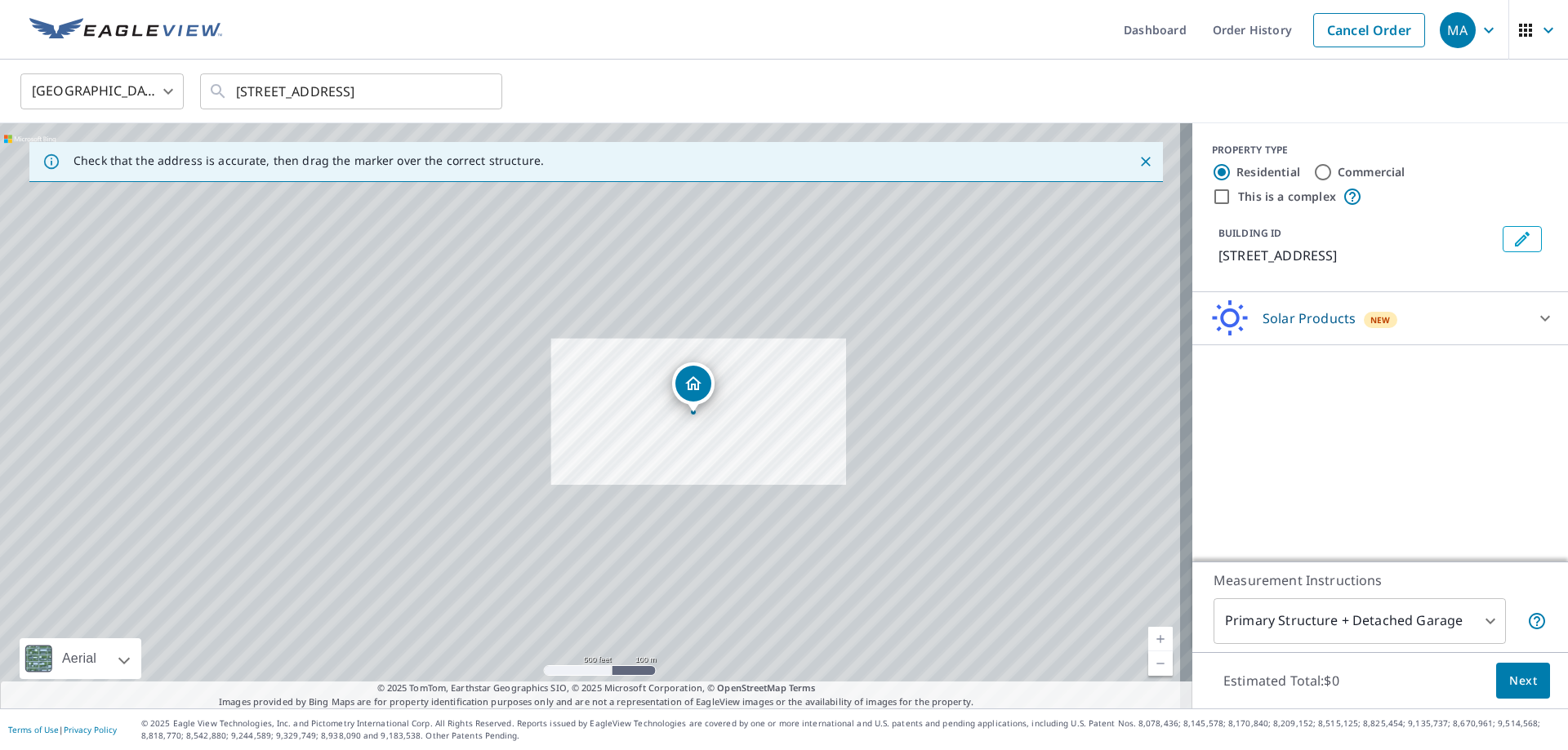
drag, startPoint x: 742, startPoint y: 434, endPoint x: 737, endPoint y: 416, distance: 18.7
click at [737, 416] on div "[STREET_ADDRESS]" at bounding box center [596, 416] width 1192 height 585
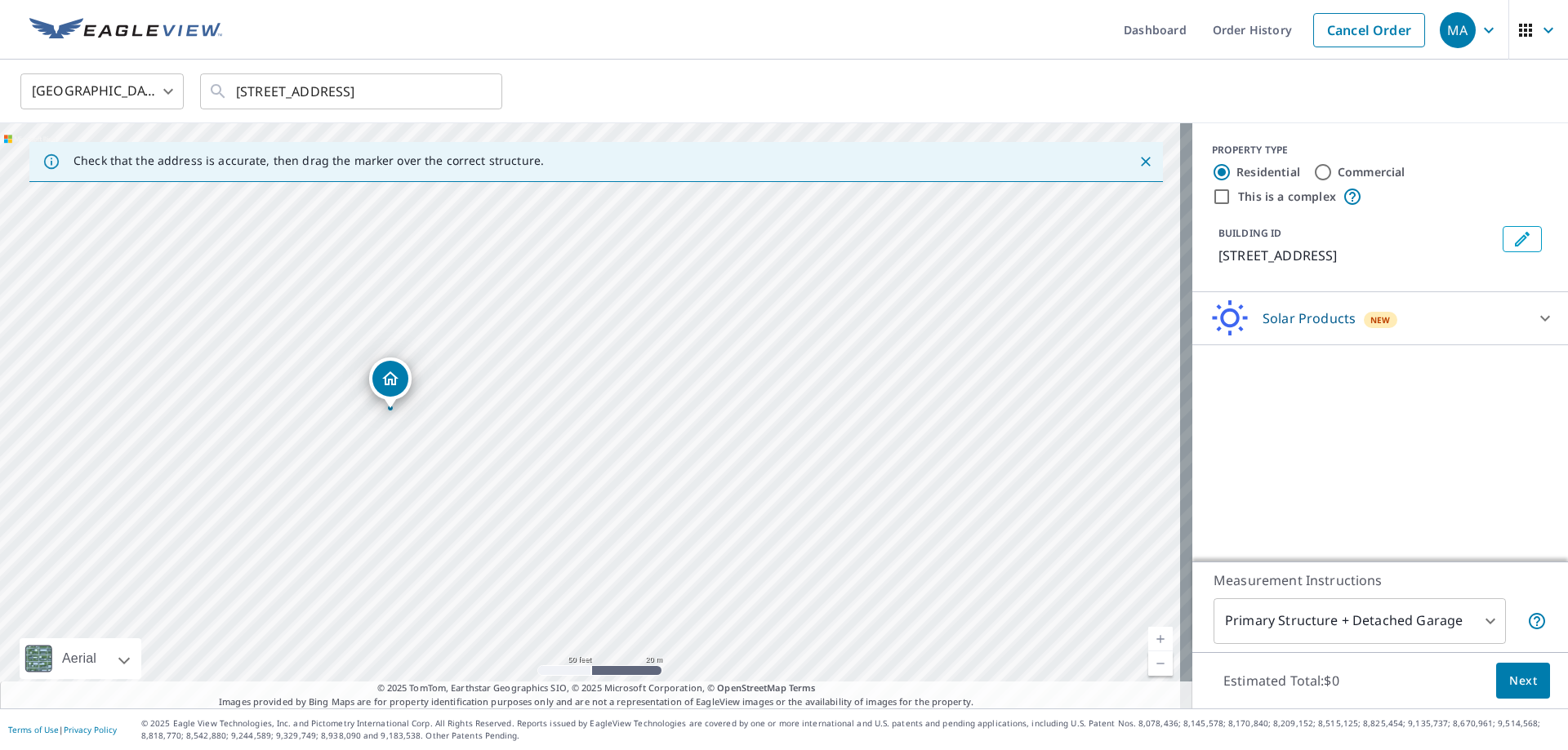
click at [746, 491] on div "[STREET_ADDRESS]" at bounding box center [596, 416] width 1192 height 585
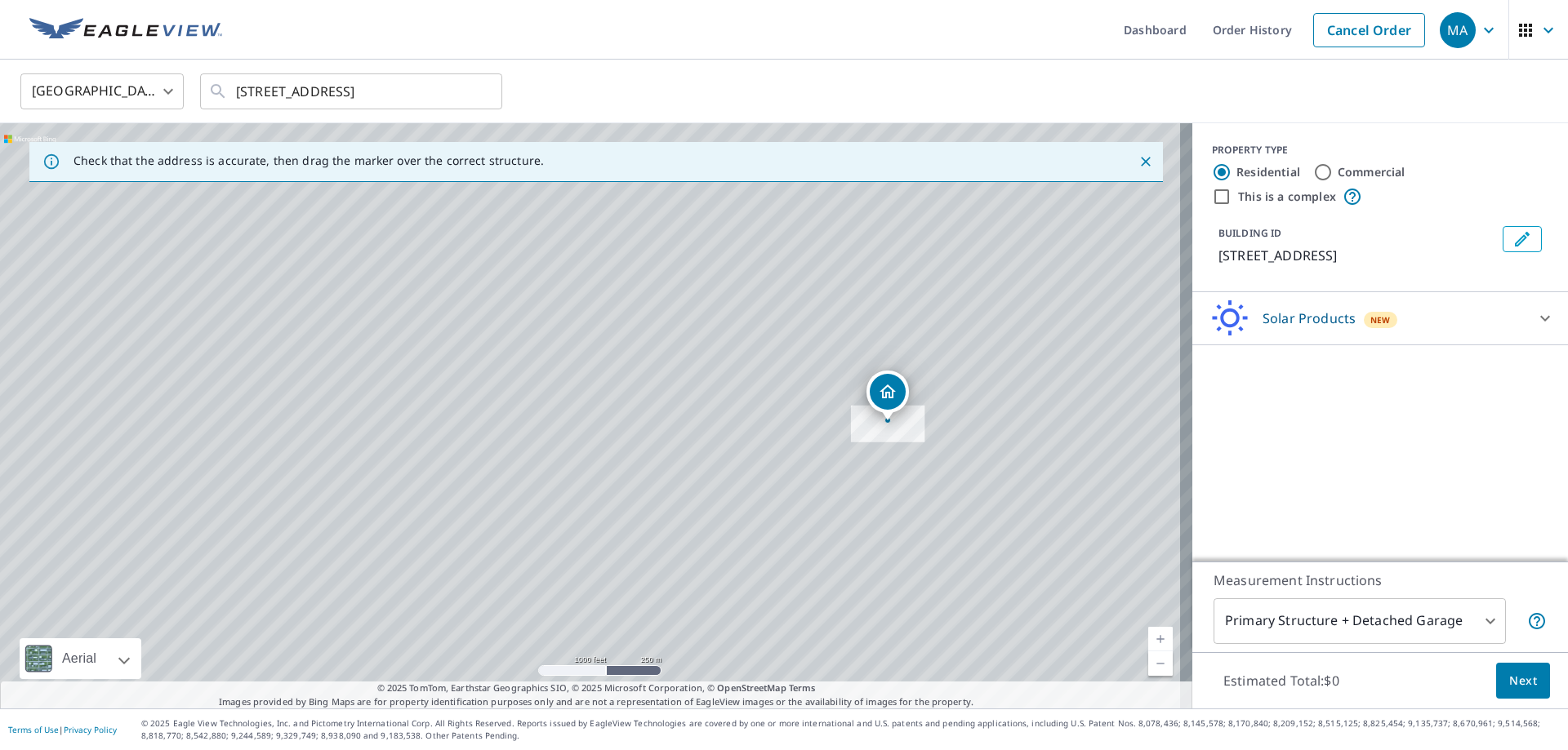
drag, startPoint x: 557, startPoint y: 413, endPoint x: 795, endPoint y: 316, distance: 257.0
click at [795, 316] on div "[STREET_ADDRESS]" at bounding box center [596, 416] width 1192 height 585
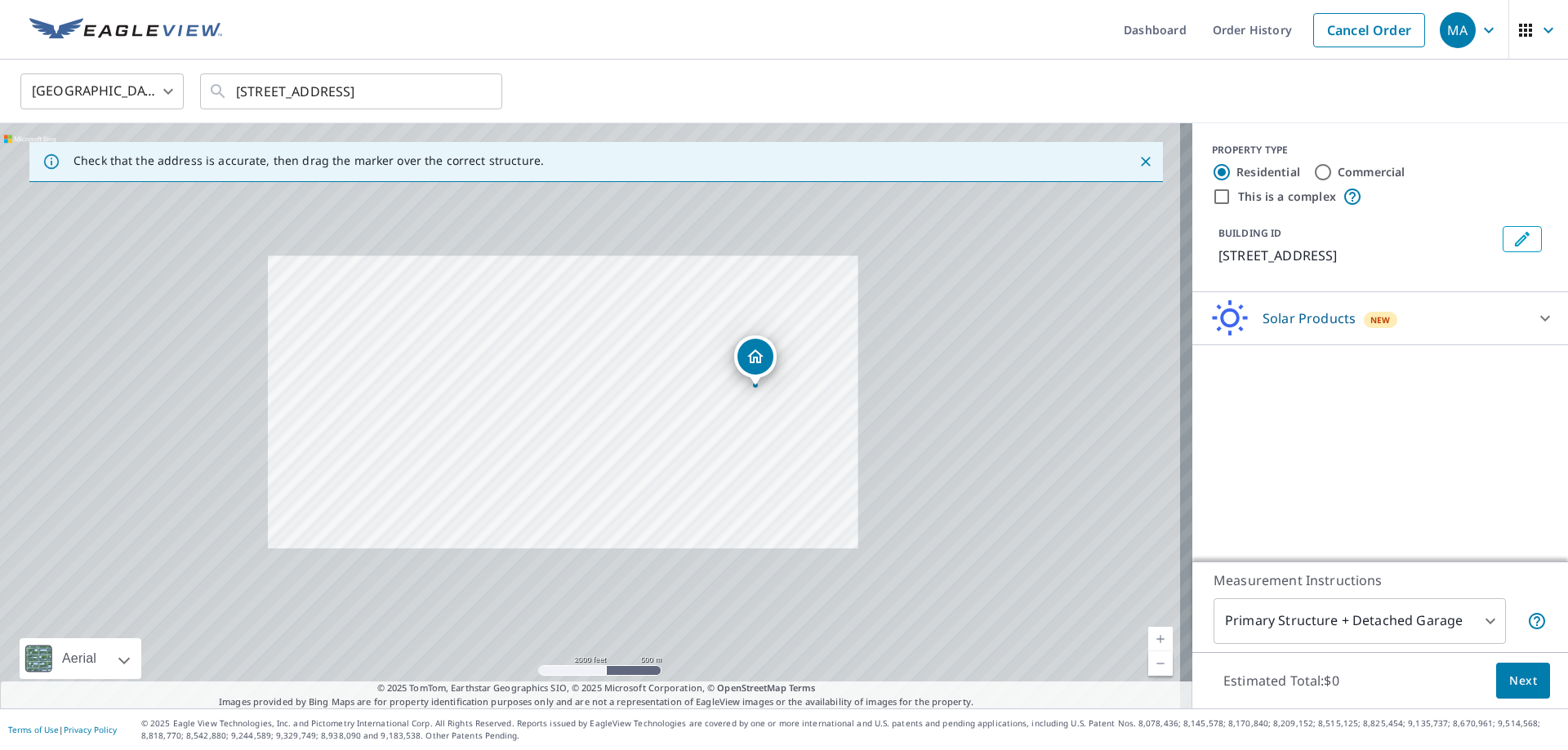
drag, startPoint x: 1039, startPoint y: 510, endPoint x: 772, endPoint y: 466, distance: 270.6
click at [772, 466] on div "[STREET_ADDRESS]" at bounding box center [596, 416] width 1192 height 585
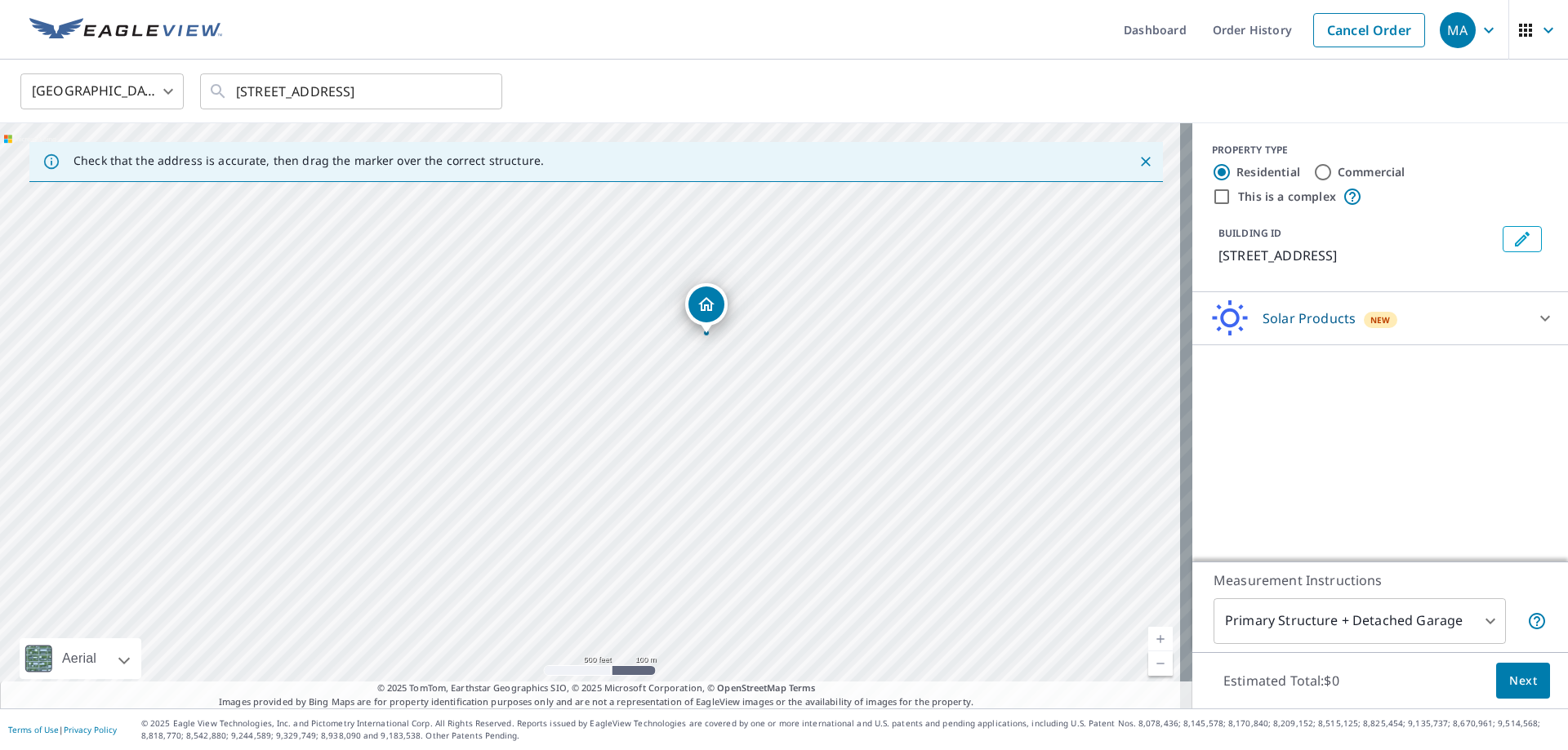
drag, startPoint x: 796, startPoint y: 325, endPoint x: 830, endPoint y: 611, distance: 288.0
click at [830, 611] on div "[STREET_ADDRESS]" at bounding box center [596, 416] width 1192 height 585
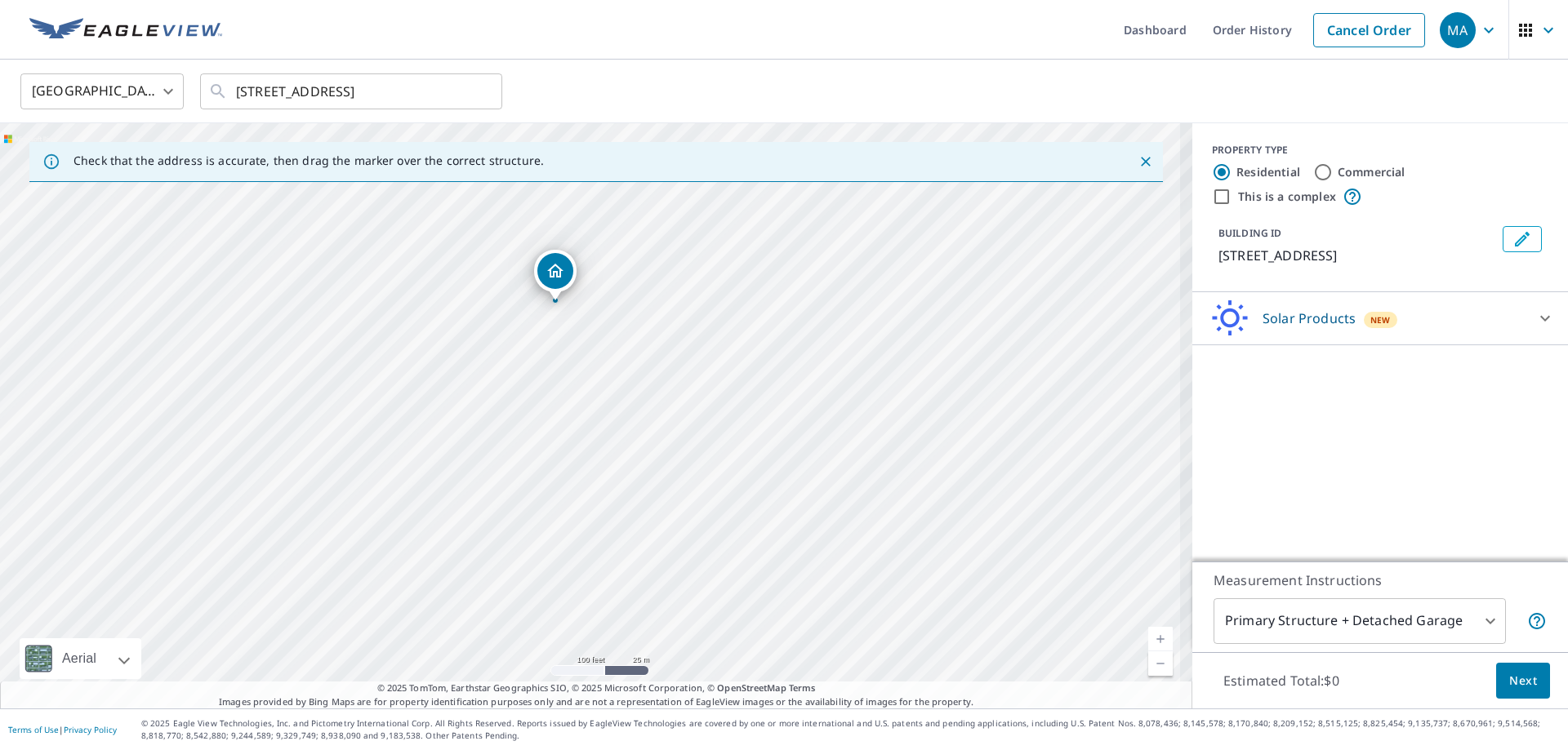
drag, startPoint x: 653, startPoint y: 397, endPoint x: 701, endPoint y: 523, distance: 134.8
click at [701, 523] on div "[STREET_ADDRESS]" at bounding box center [596, 416] width 1192 height 585
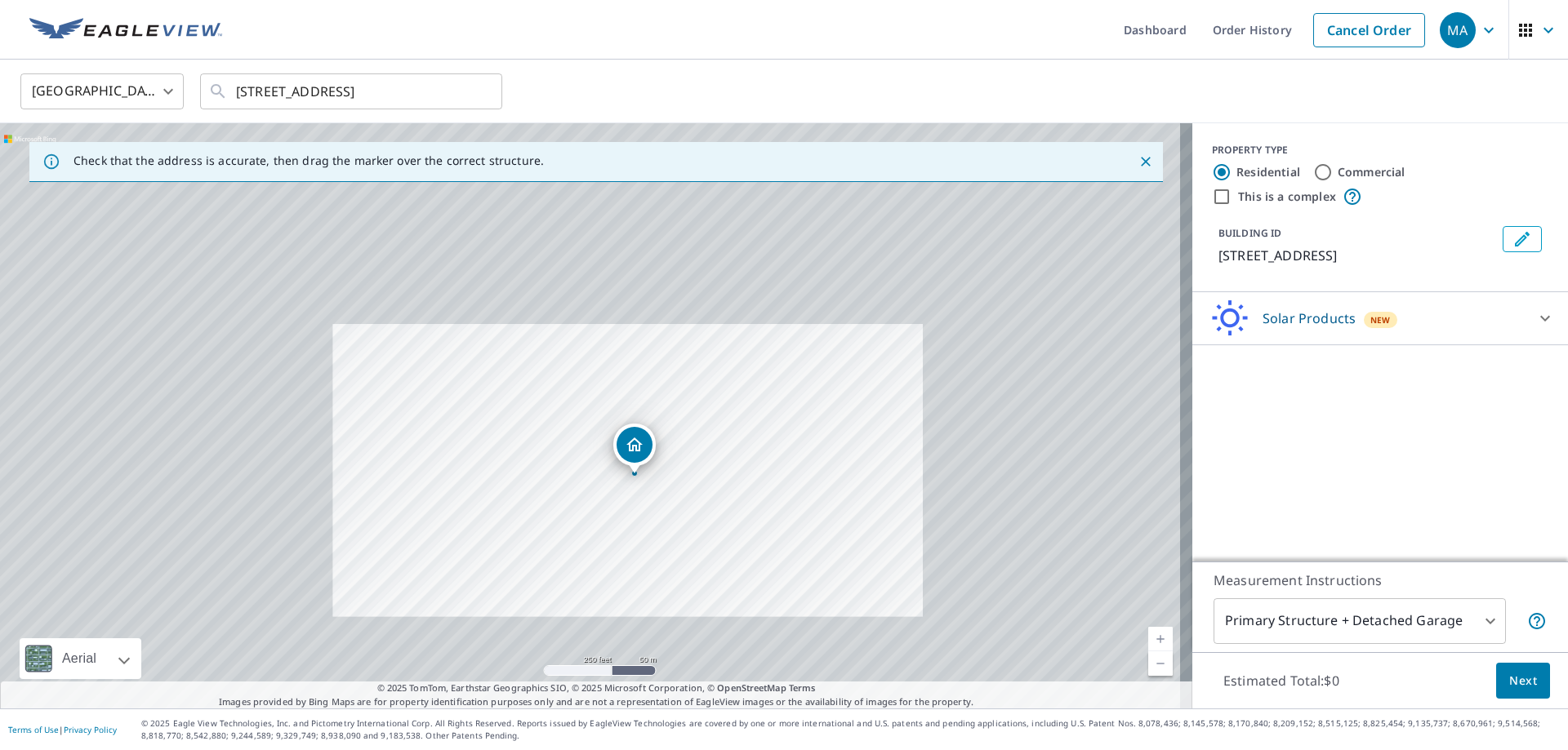
drag, startPoint x: 548, startPoint y: 510, endPoint x: 624, endPoint y: 518, distance: 76.4
click at [624, 518] on div "[STREET_ADDRESS]" at bounding box center [596, 416] width 1192 height 585
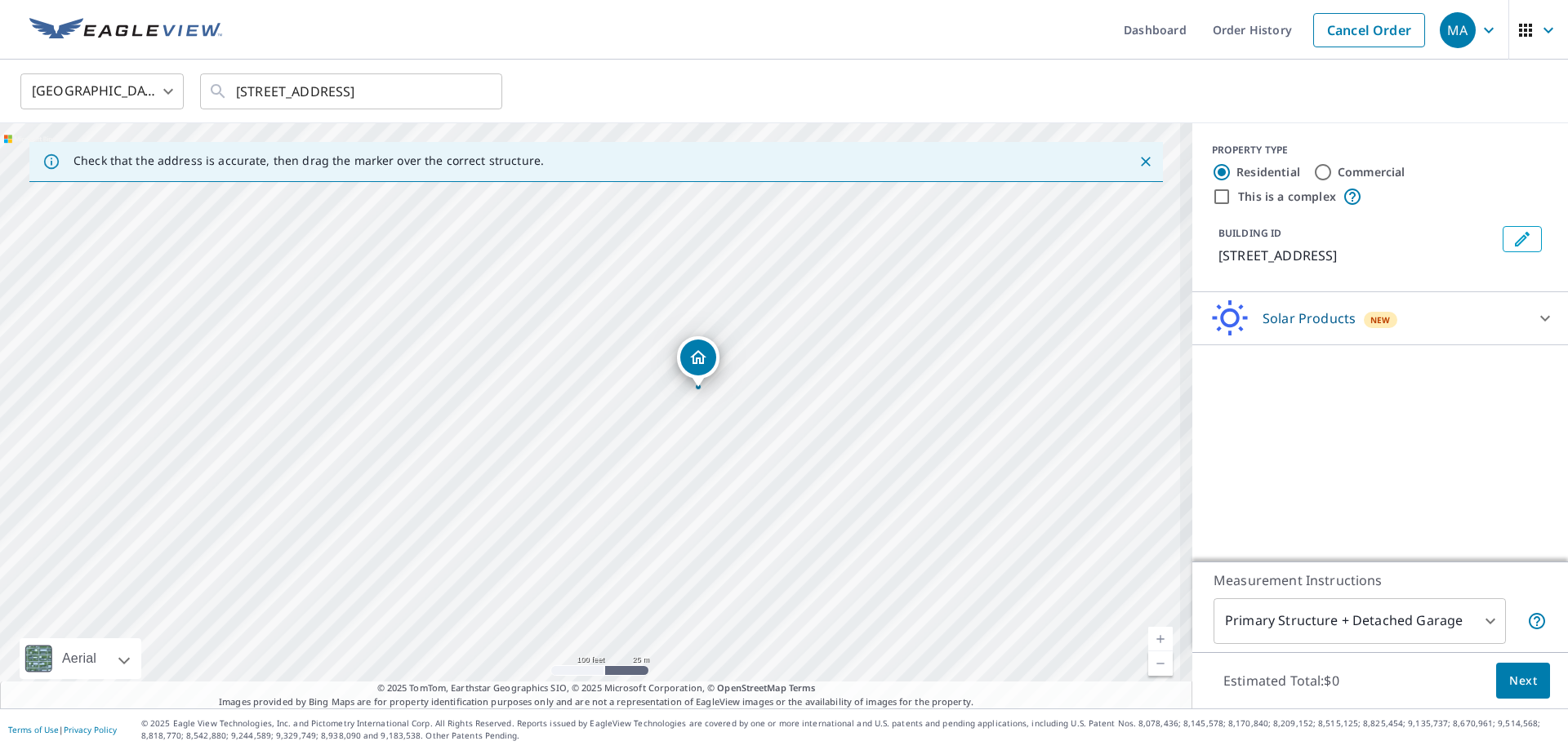
click at [615, 540] on div "[STREET_ADDRESS]" at bounding box center [596, 416] width 1192 height 585
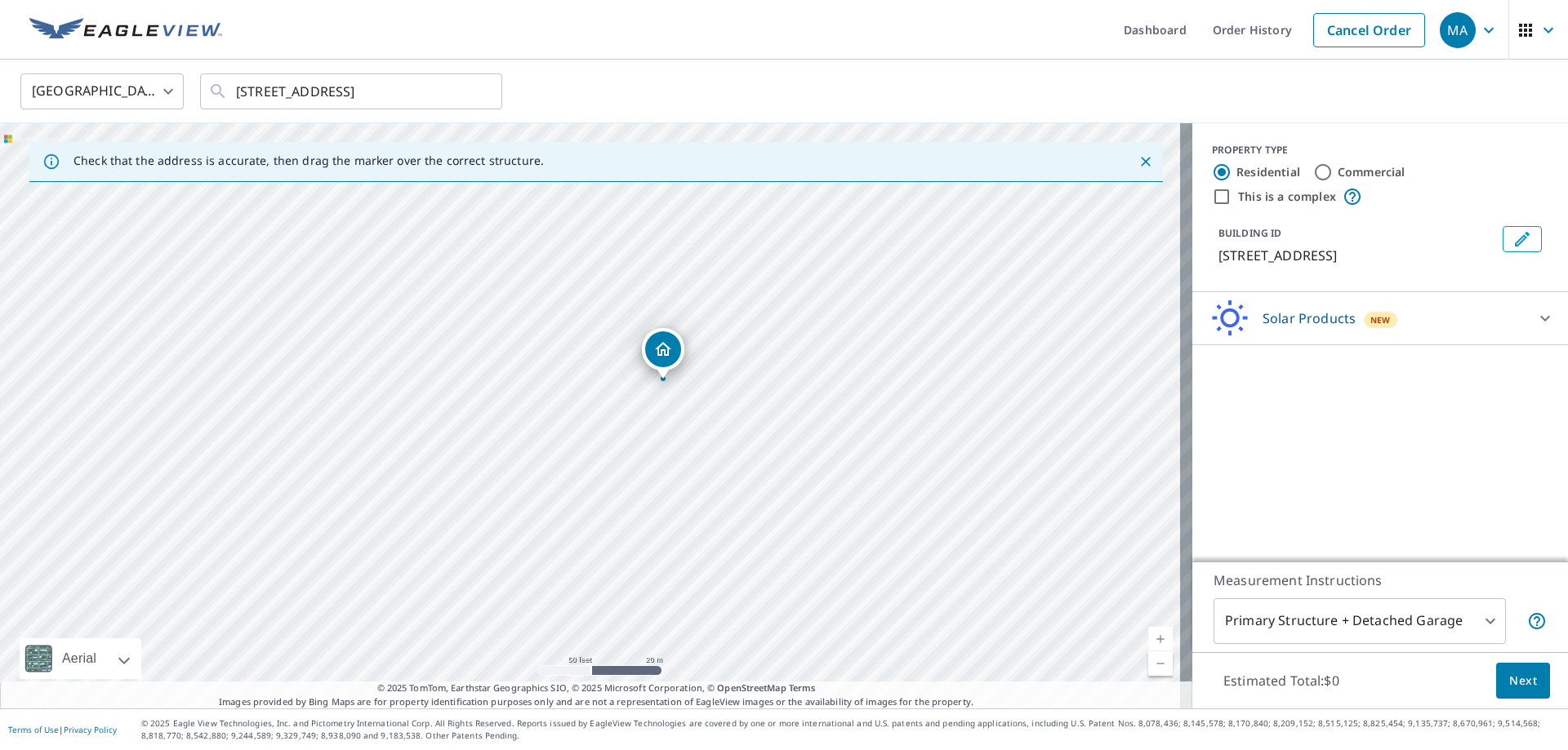
drag, startPoint x: 832, startPoint y: 381, endPoint x: 855, endPoint y: 606, distance: 226.2
click at [855, 606] on div "[STREET_ADDRESS]" at bounding box center [596, 416] width 1192 height 585
drag, startPoint x: 855, startPoint y: 606, endPoint x: 933, endPoint y: 355, distance: 262.8
click at [933, 355] on div "[STREET_ADDRESS]" at bounding box center [596, 416] width 1192 height 585
